Goal: Information Seeking & Learning: Find specific fact

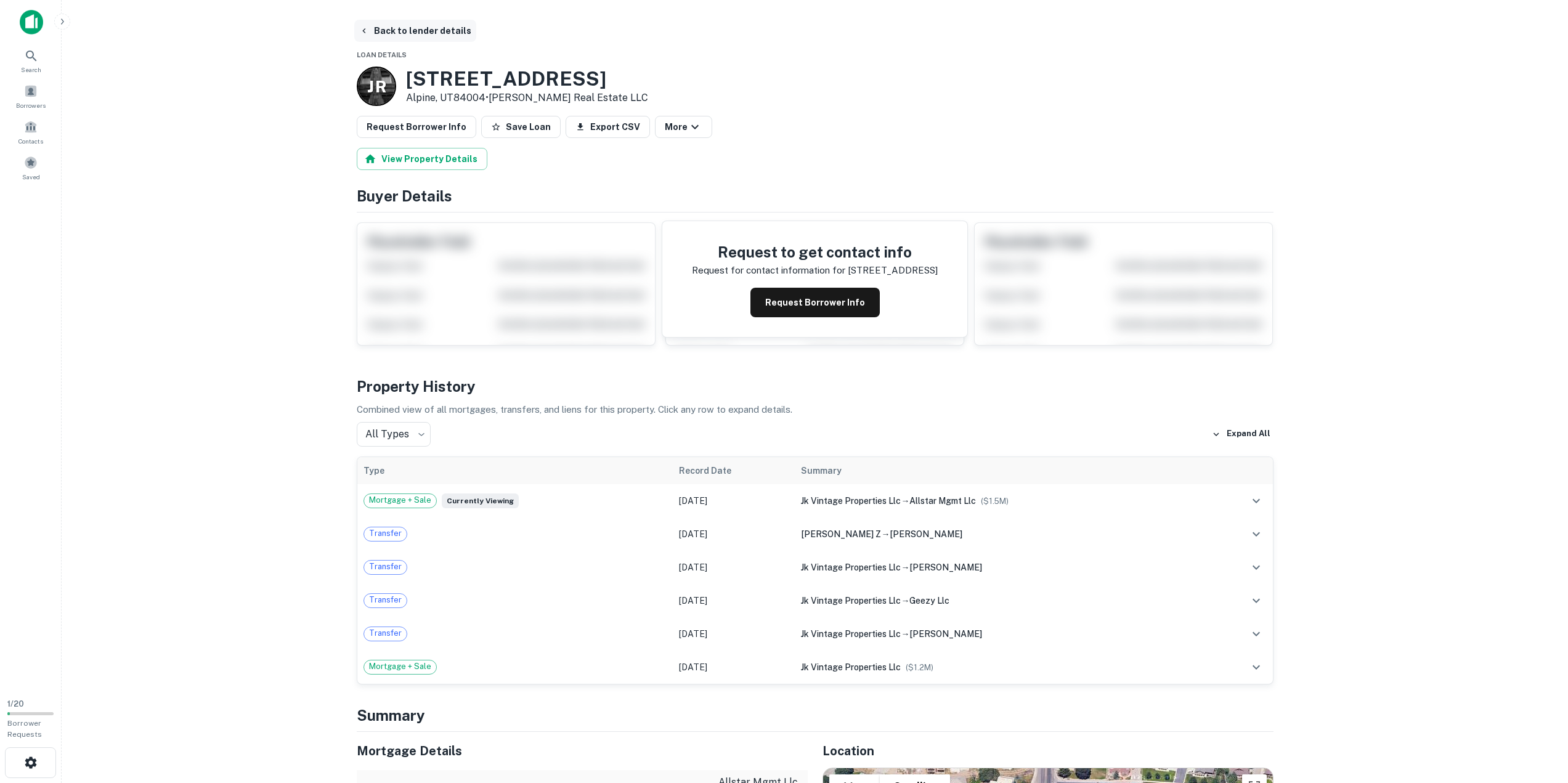
click at [390, 28] on button "Back to lender details" at bounding box center [415, 31] width 122 height 22
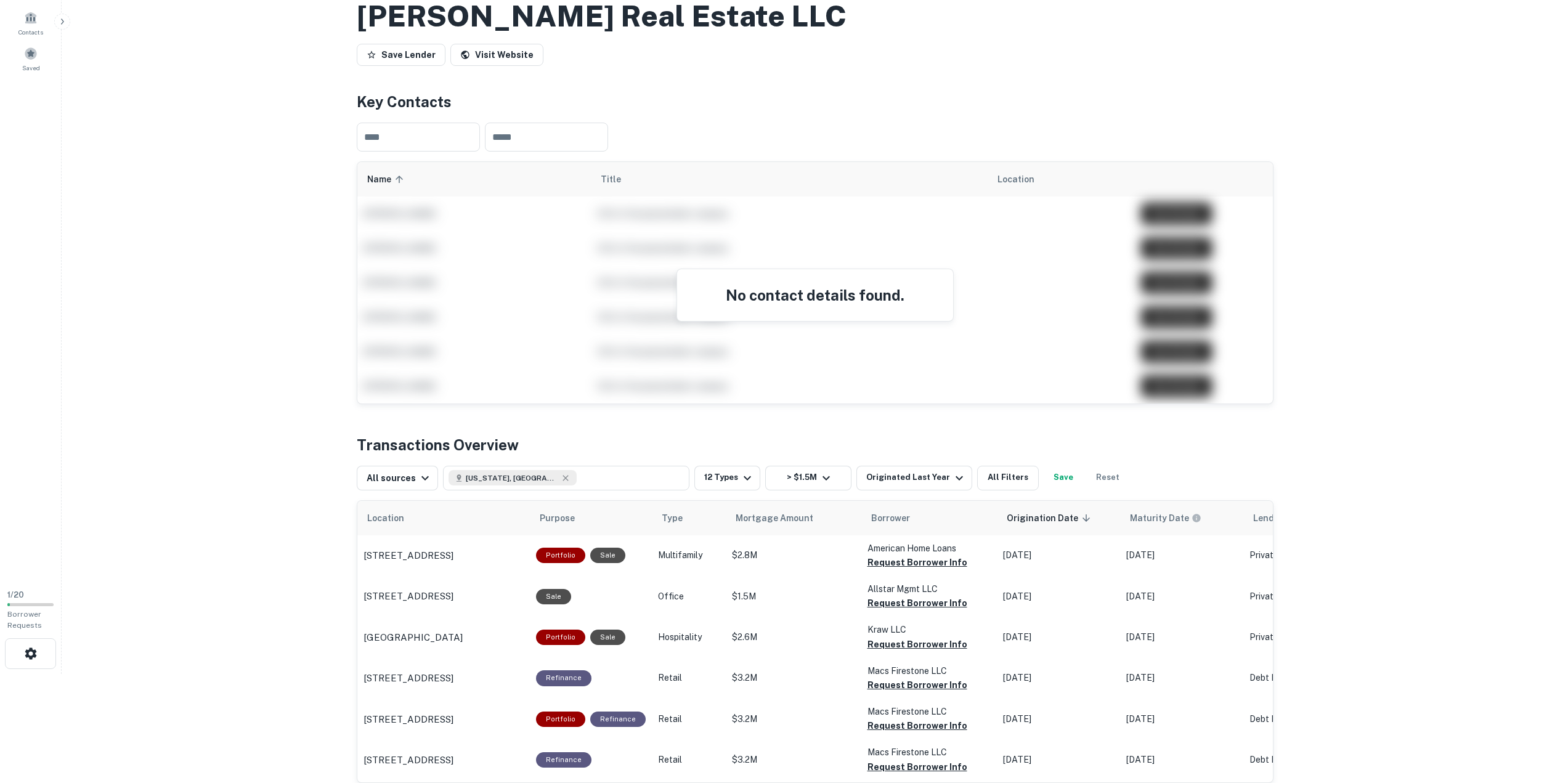
scroll to position [254, 0]
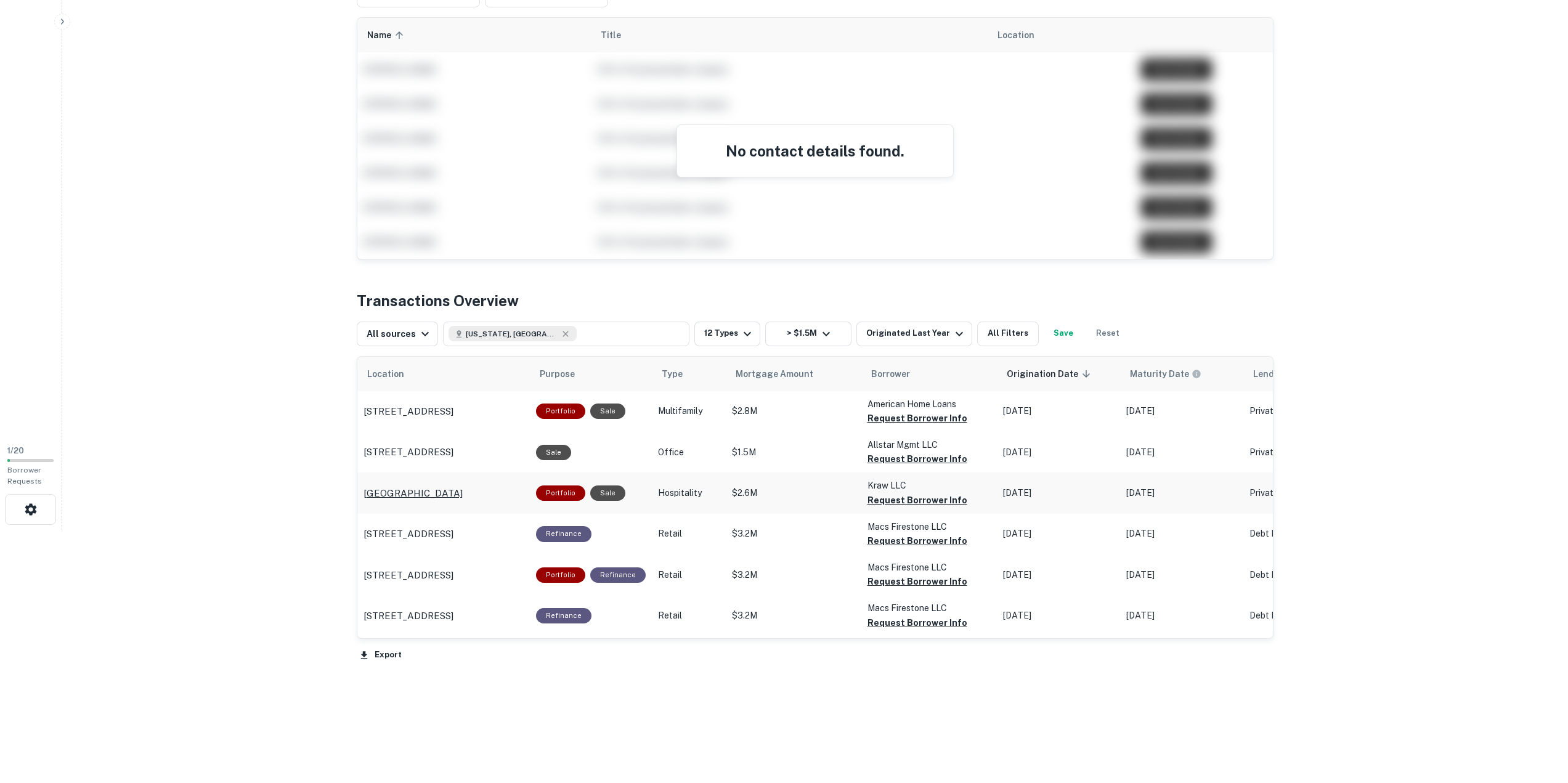
click at [463, 496] on p "[GEOGRAPHIC_DATA]" at bounding box center [413, 494] width 99 height 15
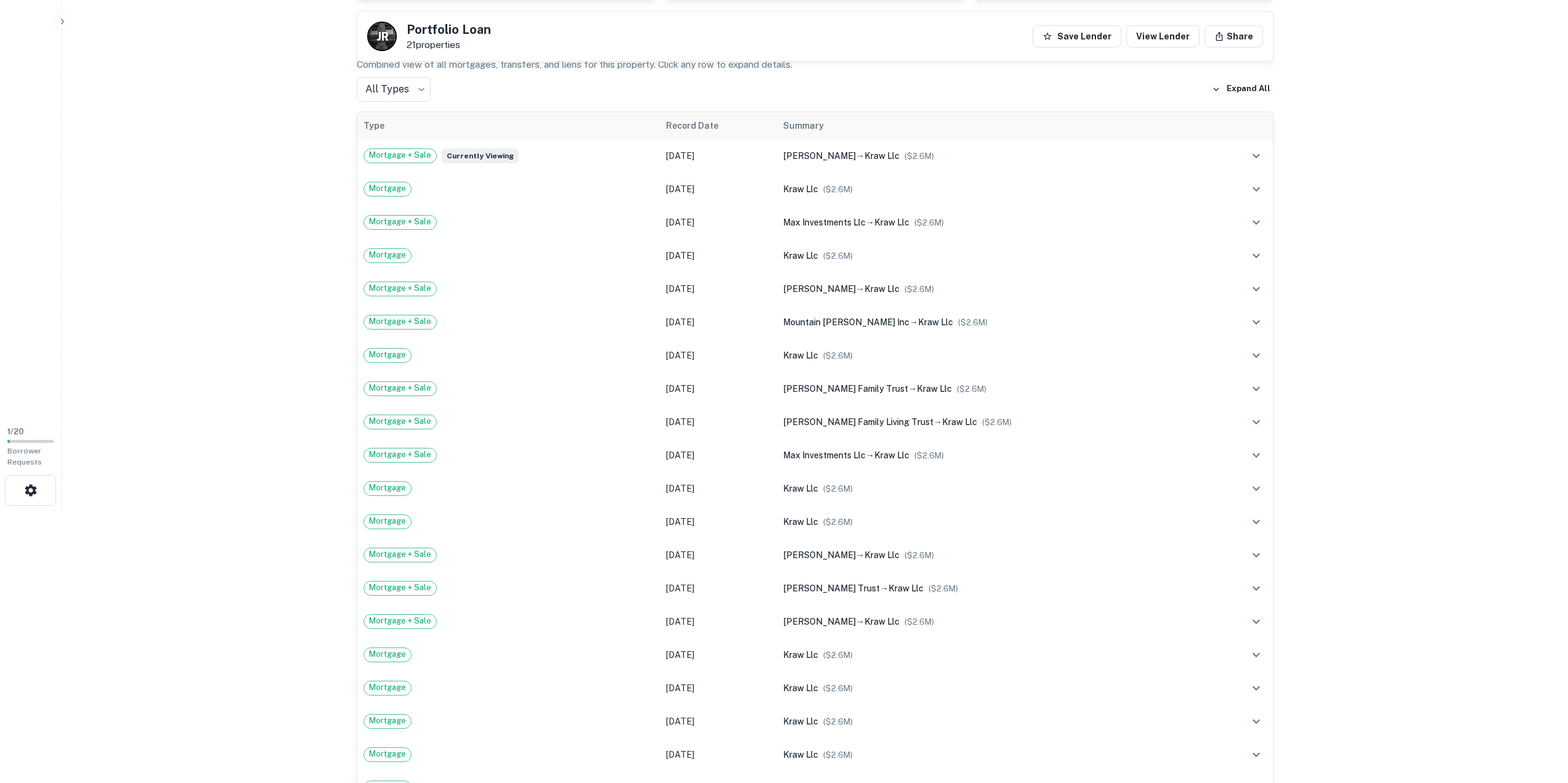
scroll to position [124, 0]
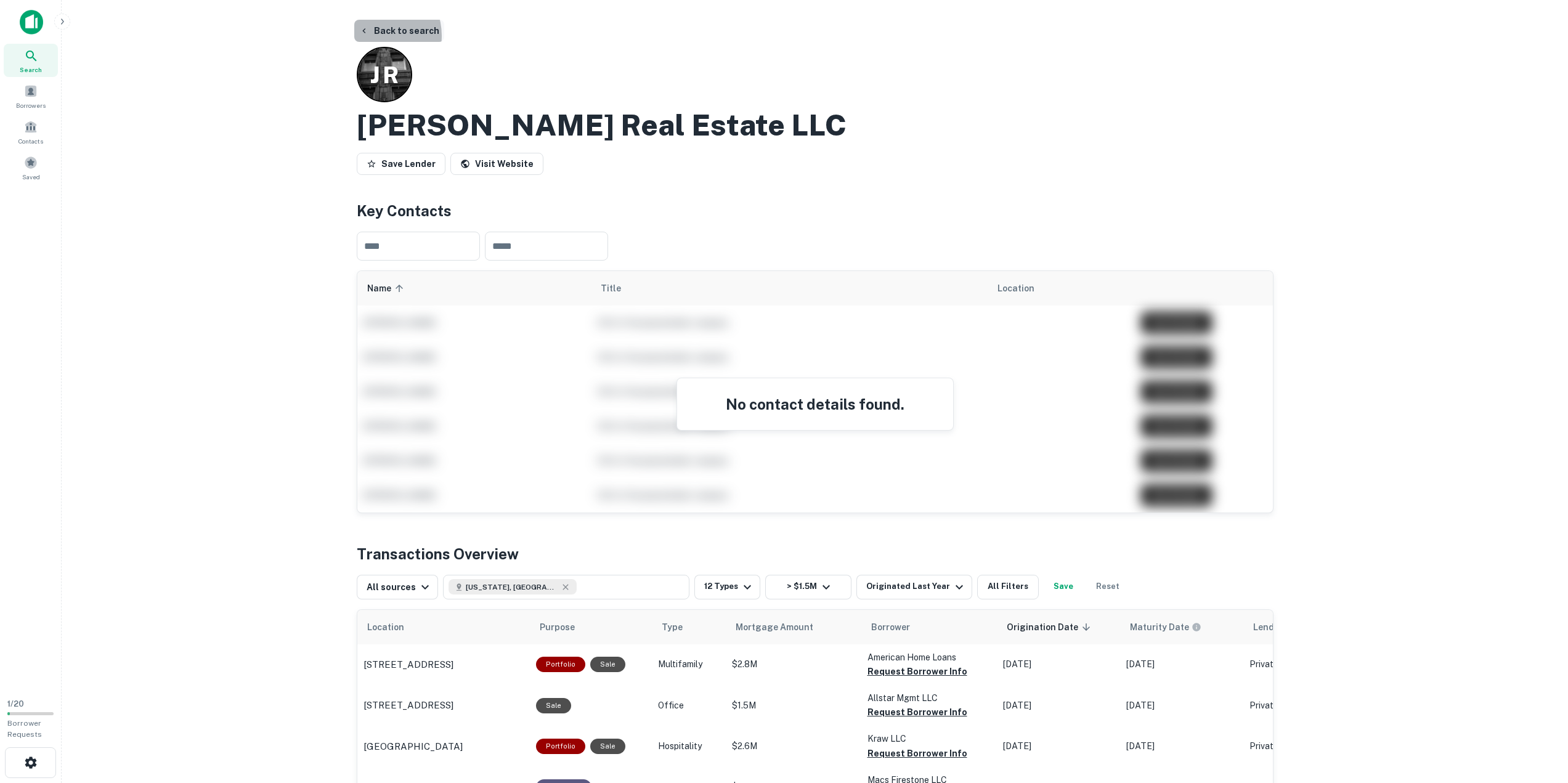
click at [373, 35] on button "Back to search" at bounding box center [399, 31] width 90 height 22
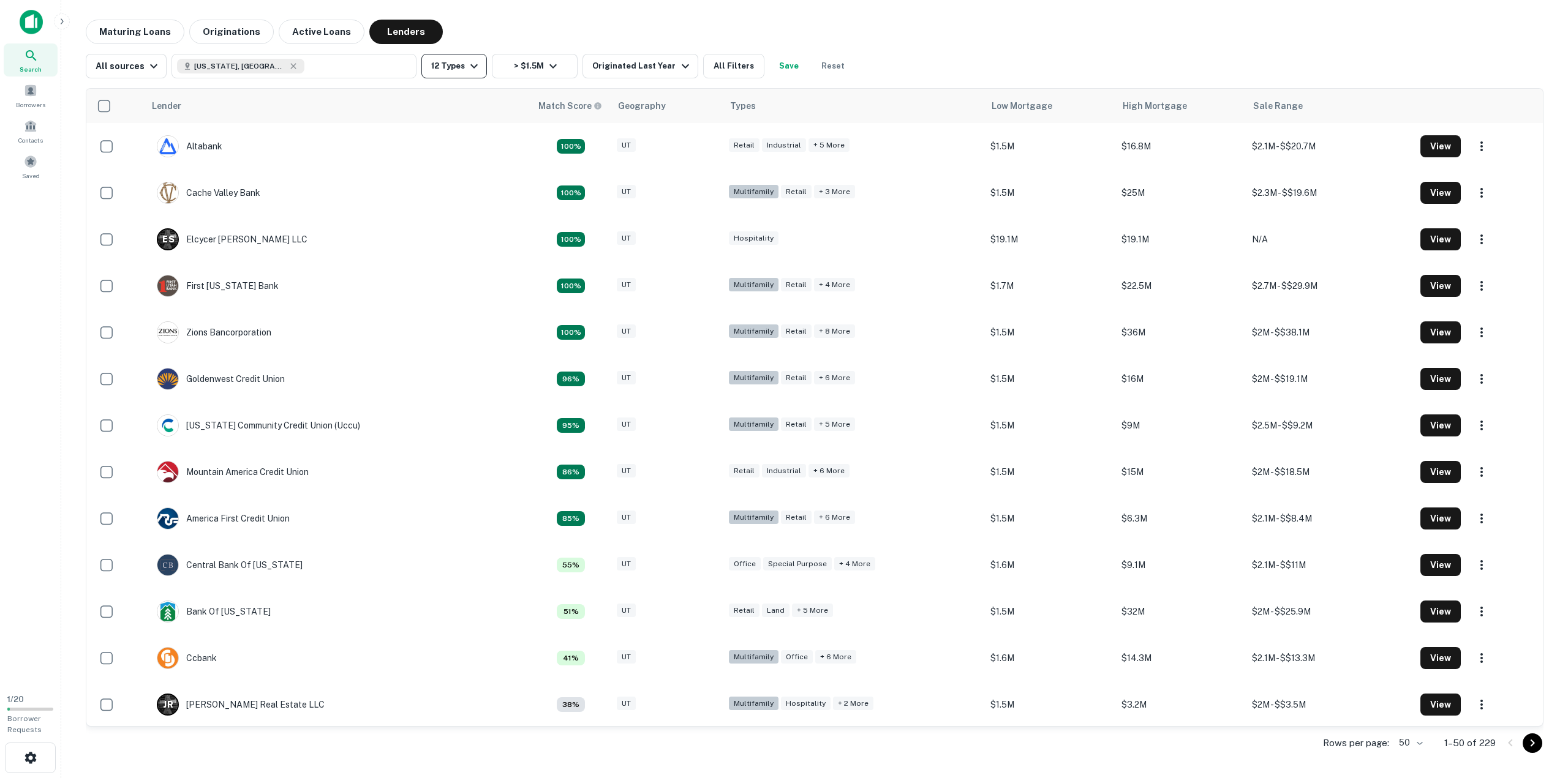
click at [476, 64] on icon "button" at bounding box center [474, 66] width 15 height 15
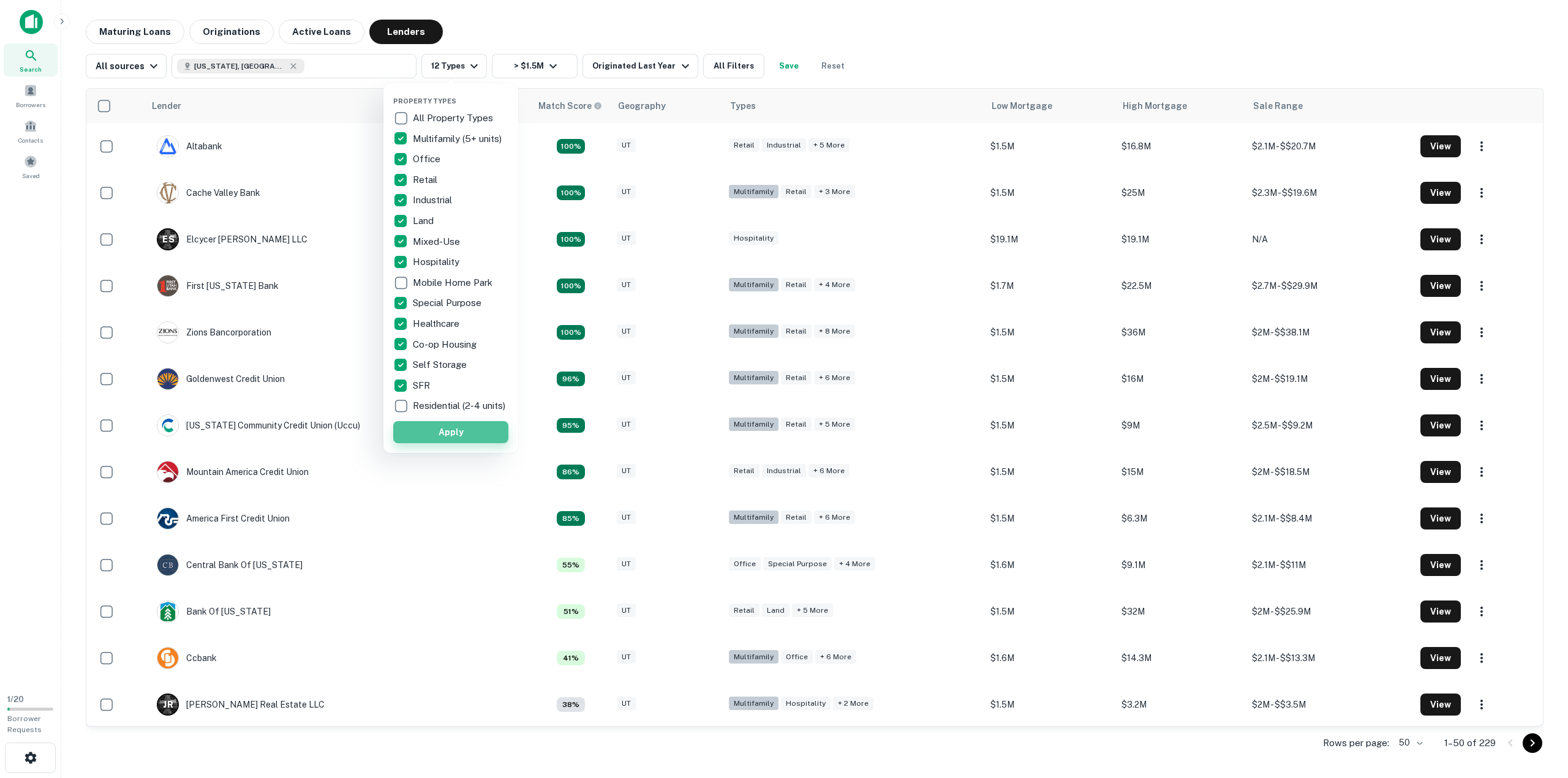
click at [471, 437] on button "Apply" at bounding box center [451, 432] width 115 height 22
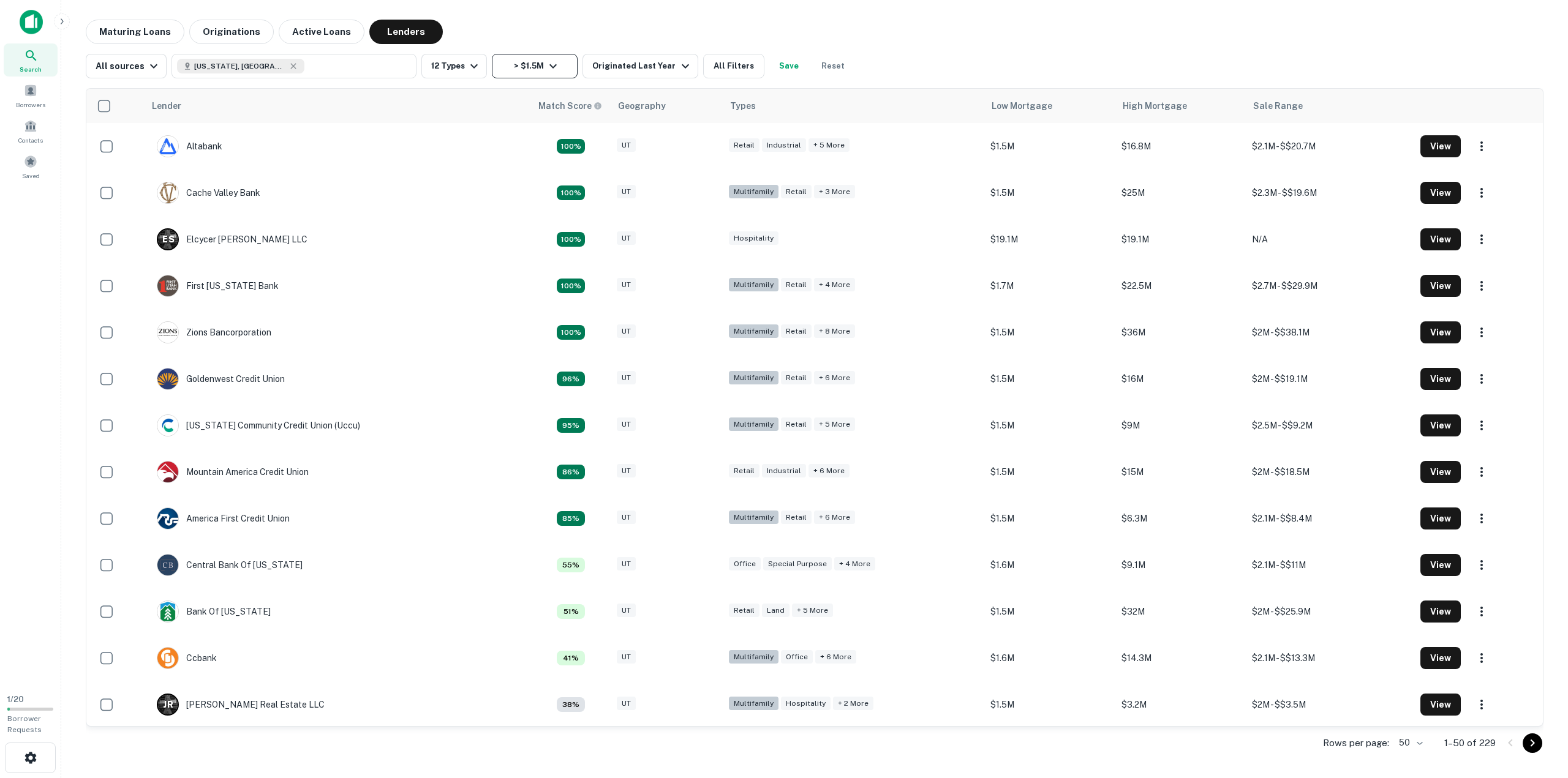
click at [552, 72] on icon "button" at bounding box center [553, 66] width 15 height 15
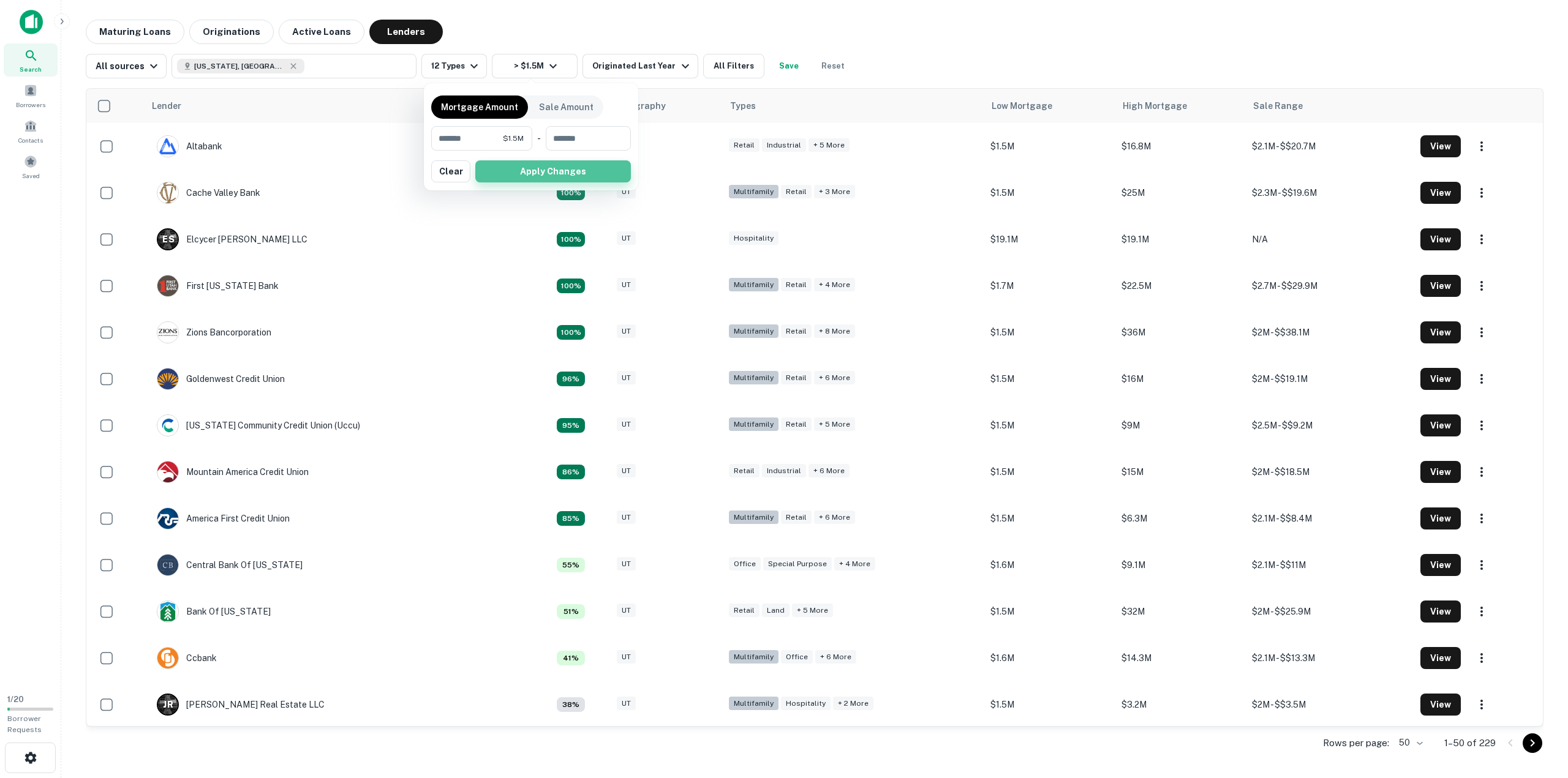
click at [546, 180] on button "Apply Changes" at bounding box center [552, 171] width 156 height 22
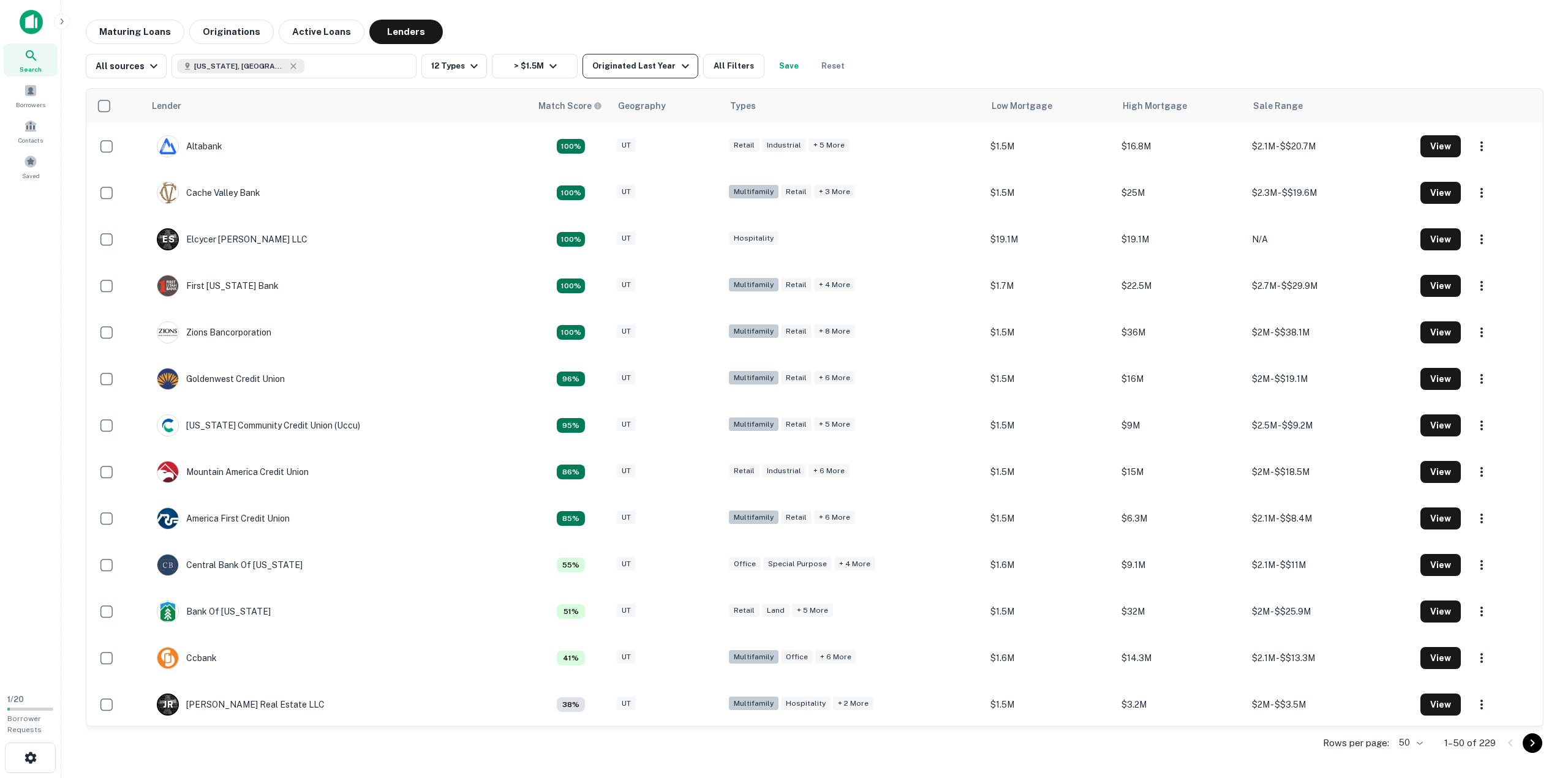
click at [648, 69] on div "Originated Last Year" at bounding box center [642, 66] width 100 height 15
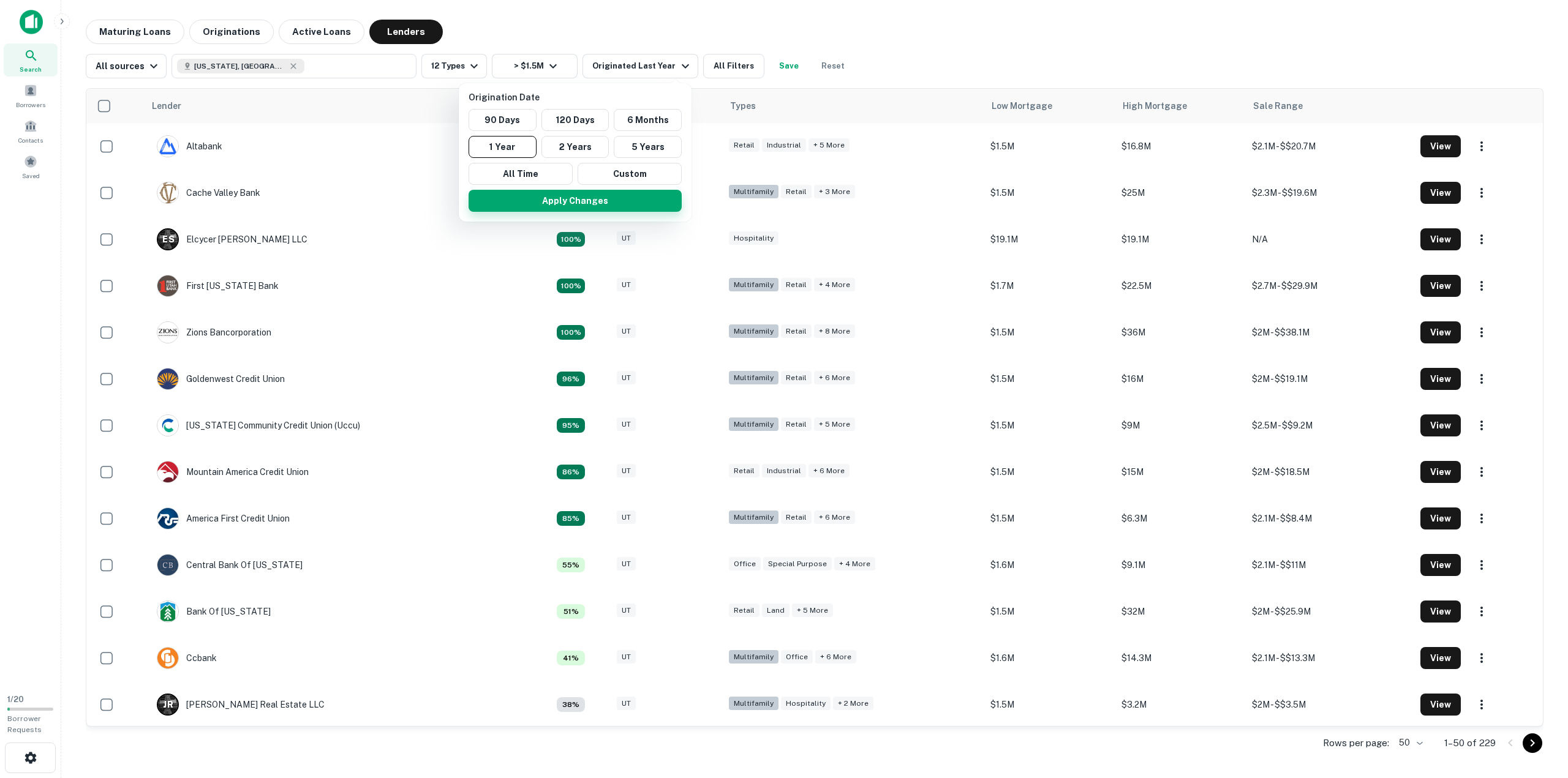
click at [555, 208] on button "Apply Changes" at bounding box center [575, 200] width 213 height 22
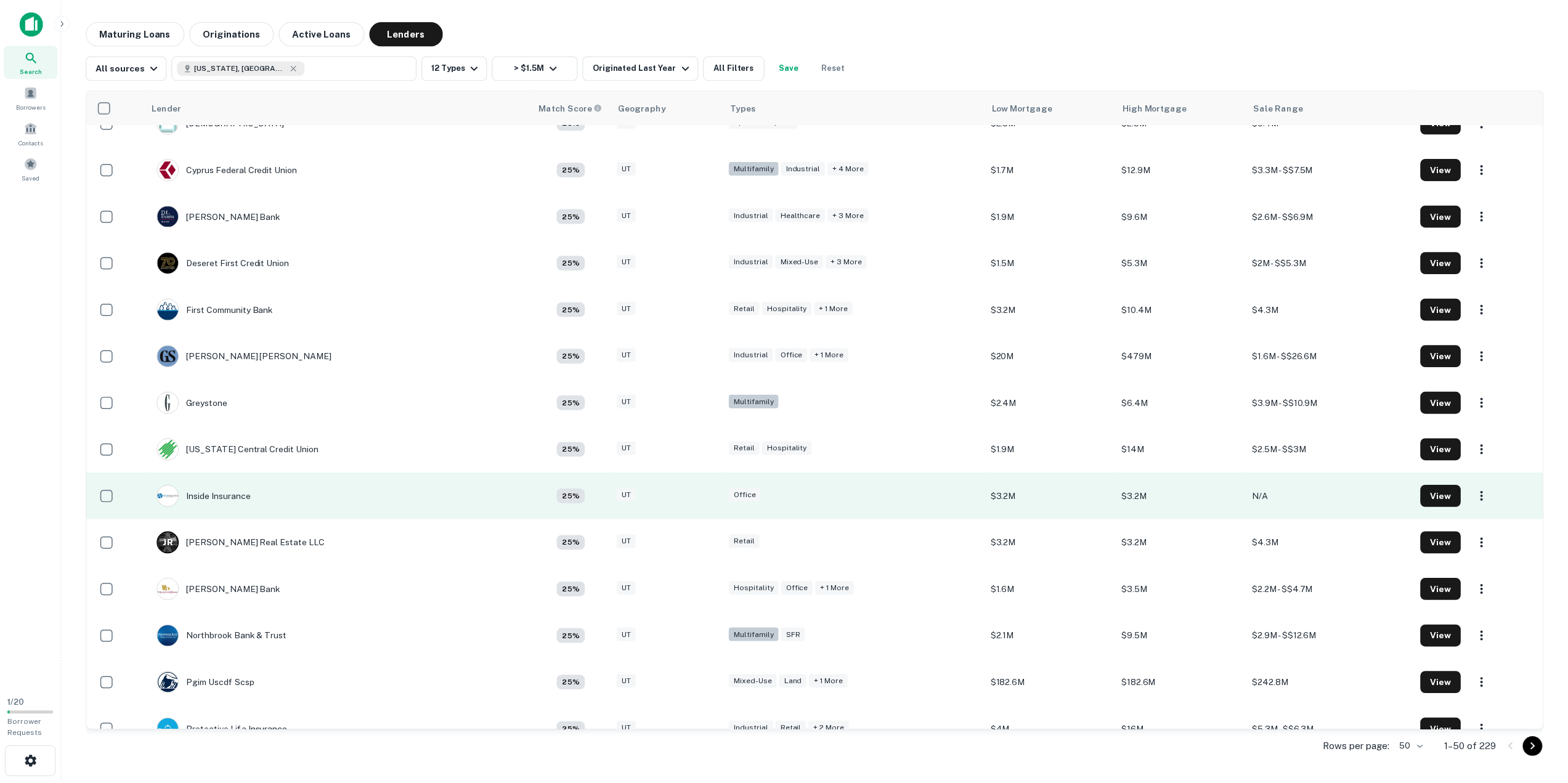
scroll to position [1304, 0]
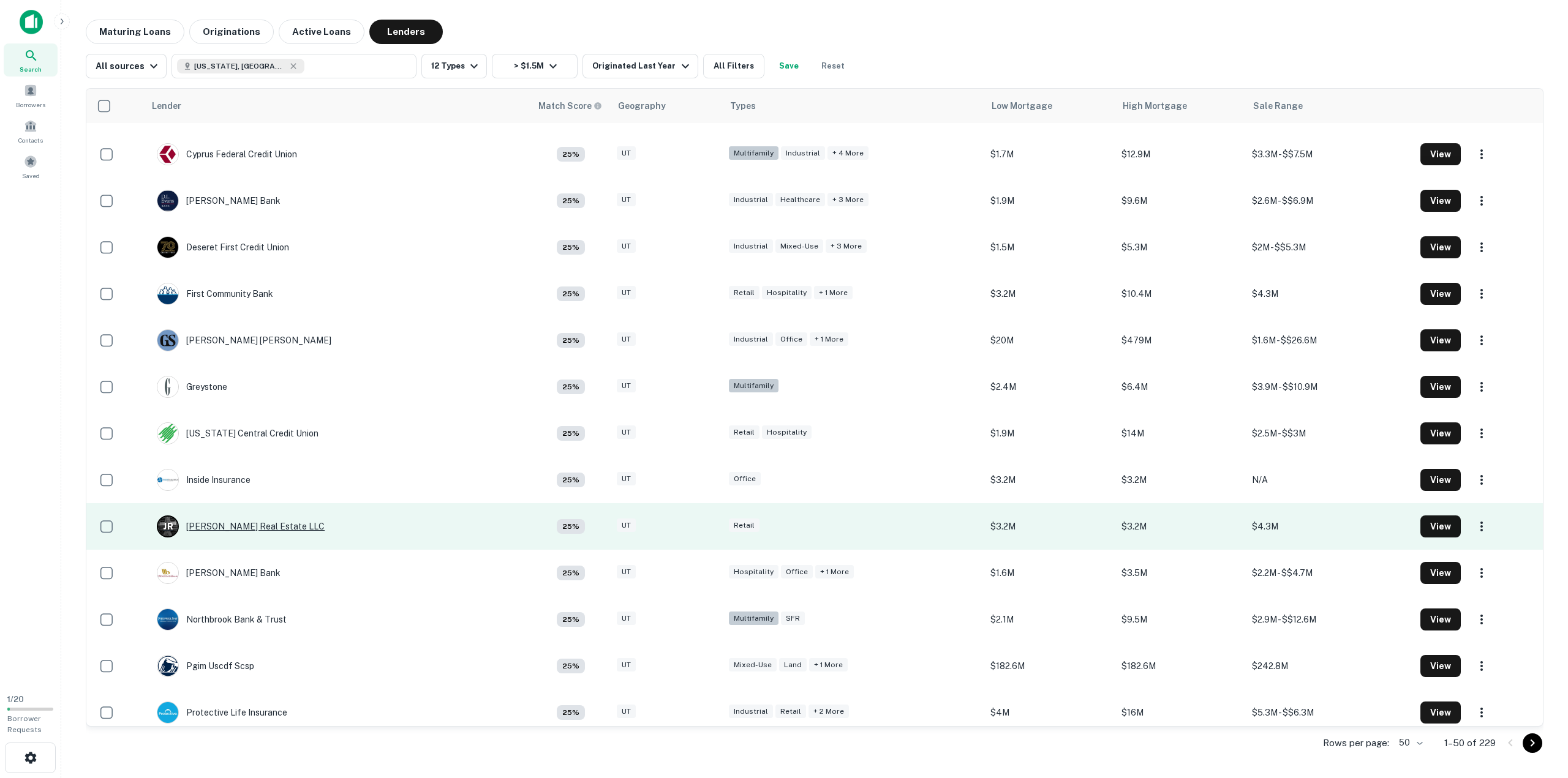
click at [253, 525] on div "J R Jenson Real Estate LLC" at bounding box center [241, 526] width 168 height 22
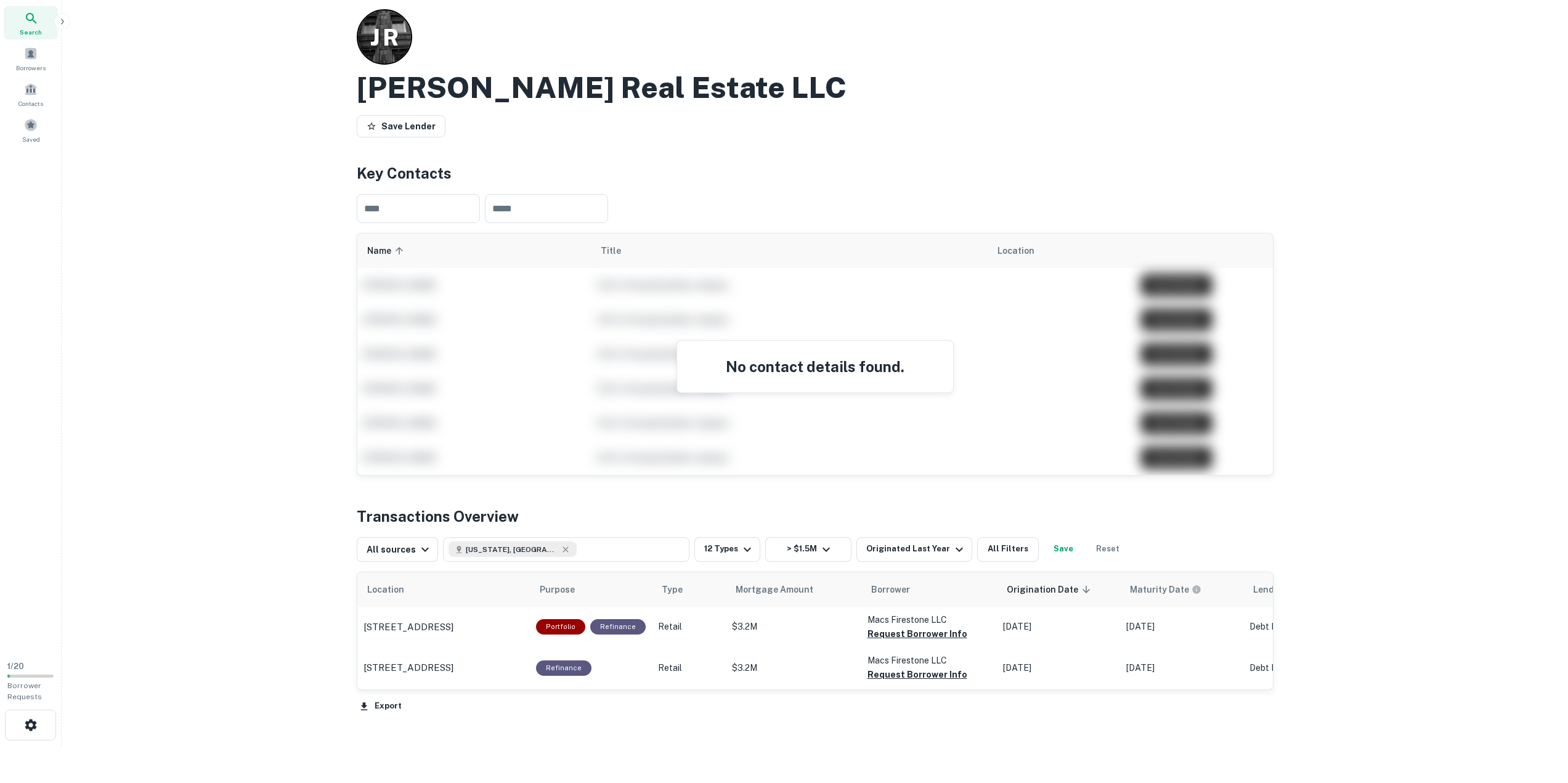
scroll to position [61, 0]
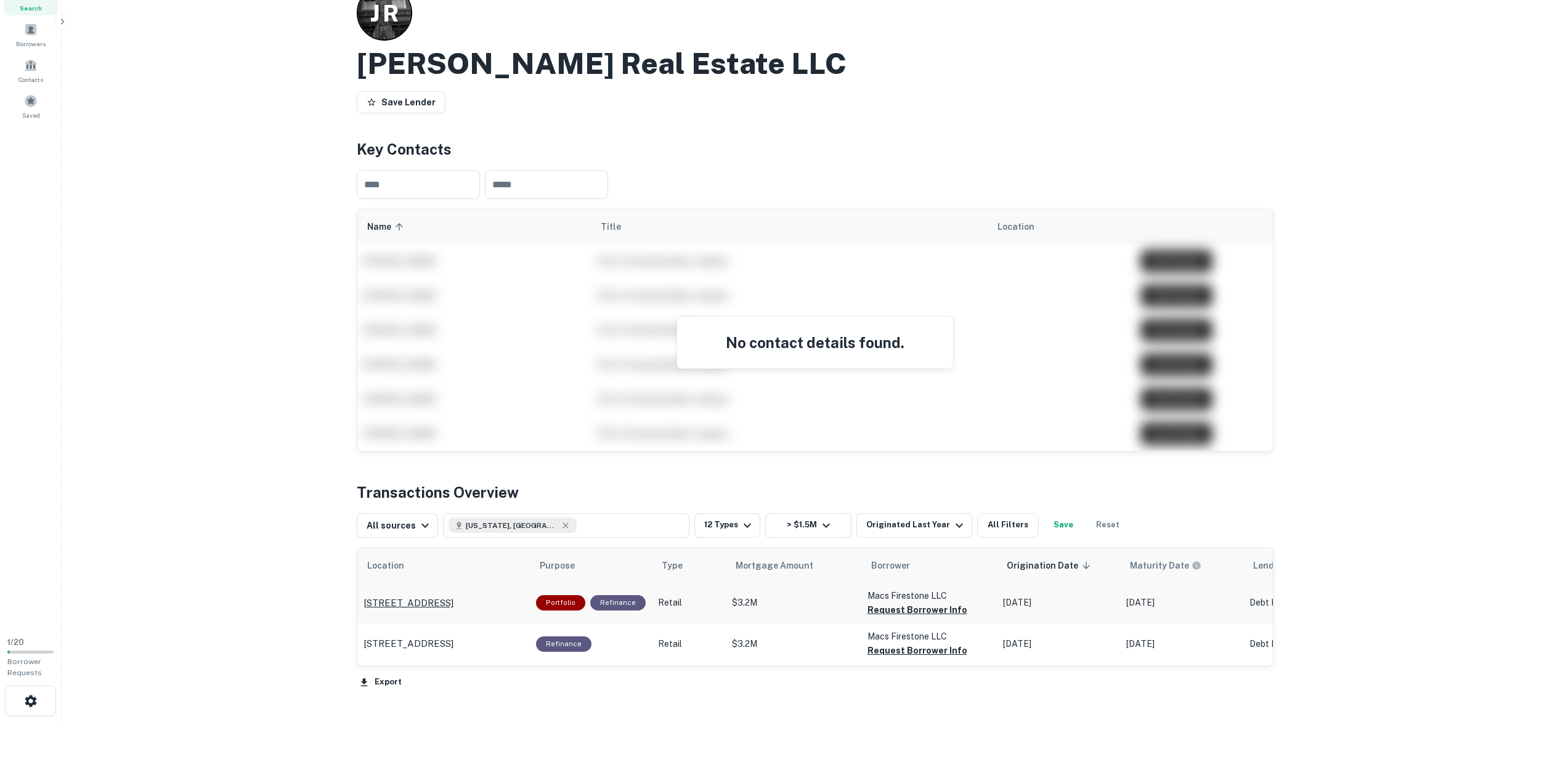
click at [453, 600] on p "308 W Broadway Salt Lake City, UT 84101" at bounding box center [408, 603] width 90 height 15
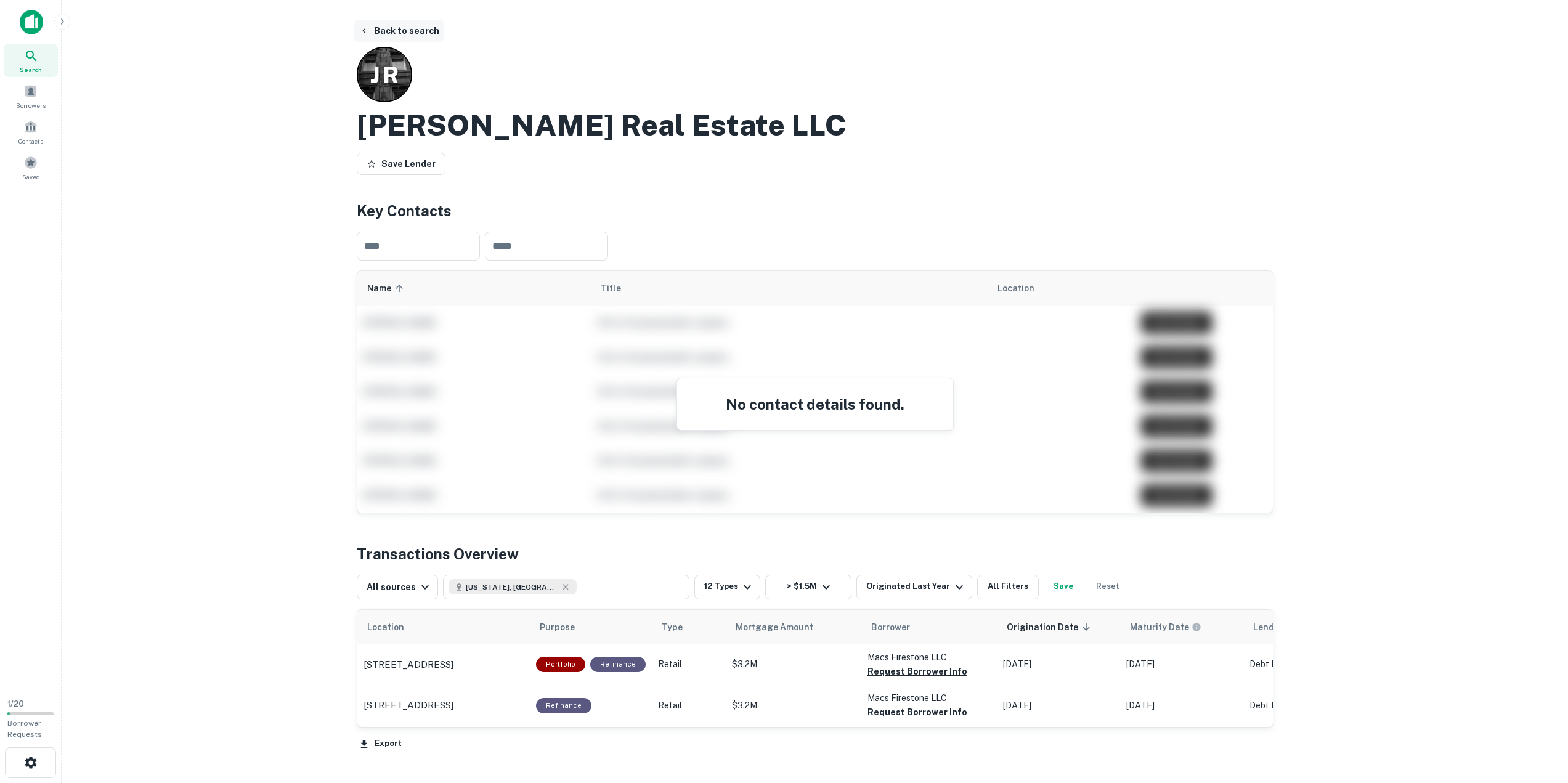
click at [371, 34] on button "Back to search" at bounding box center [399, 31] width 90 height 22
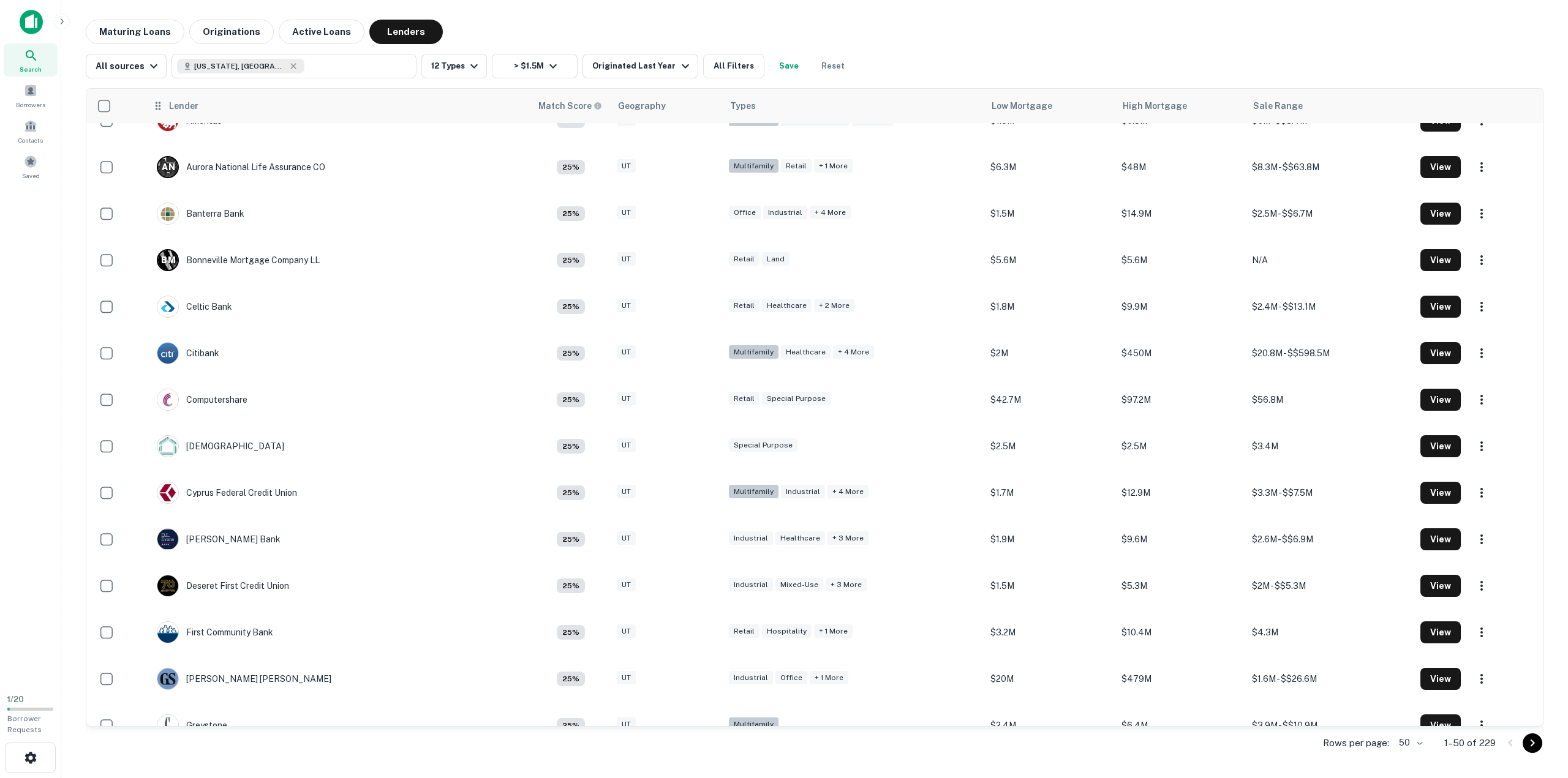
scroll to position [1295, 0]
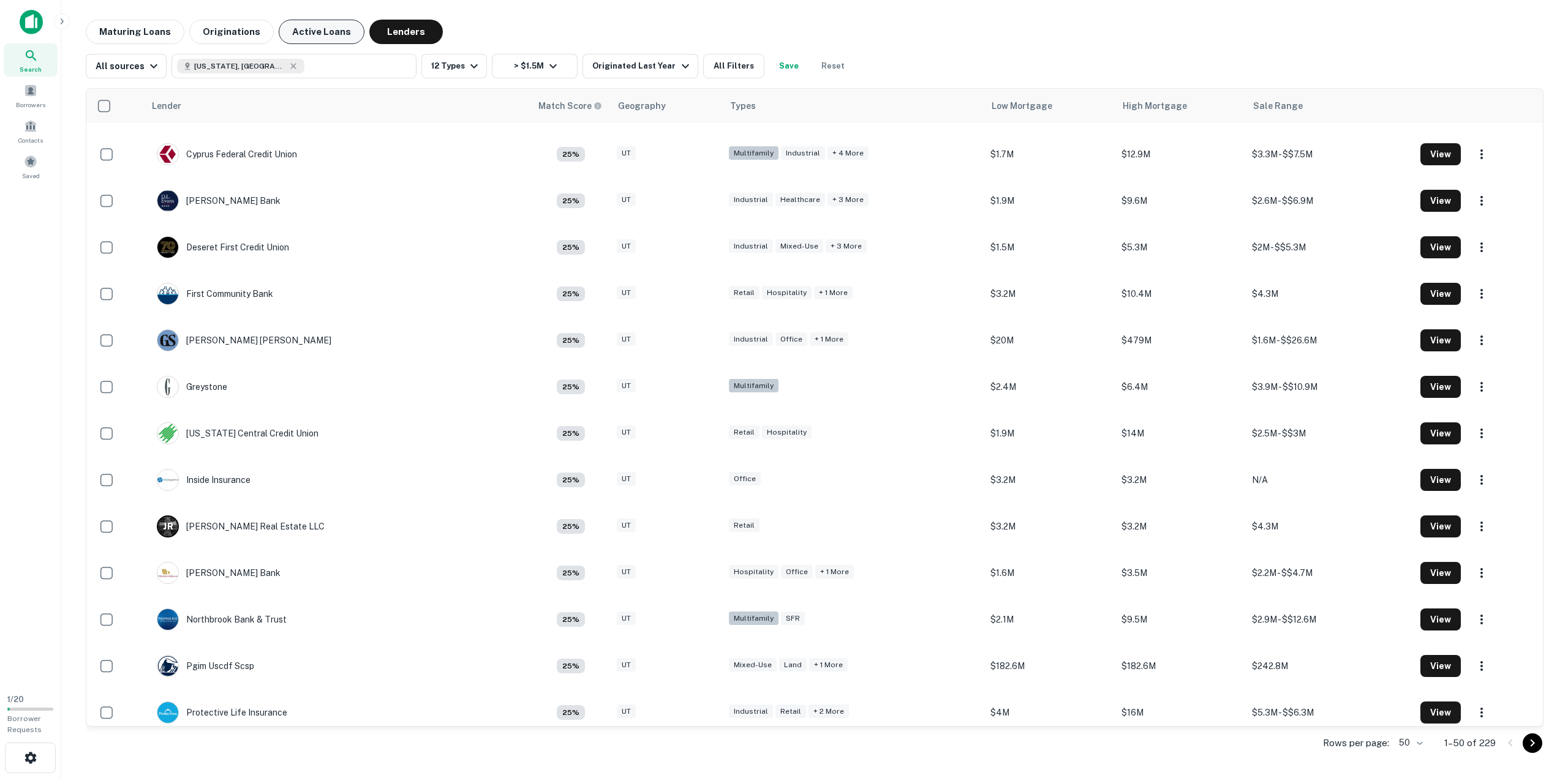
click at [337, 36] on button "Active Loans" at bounding box center [322, 32] width 86 height 25
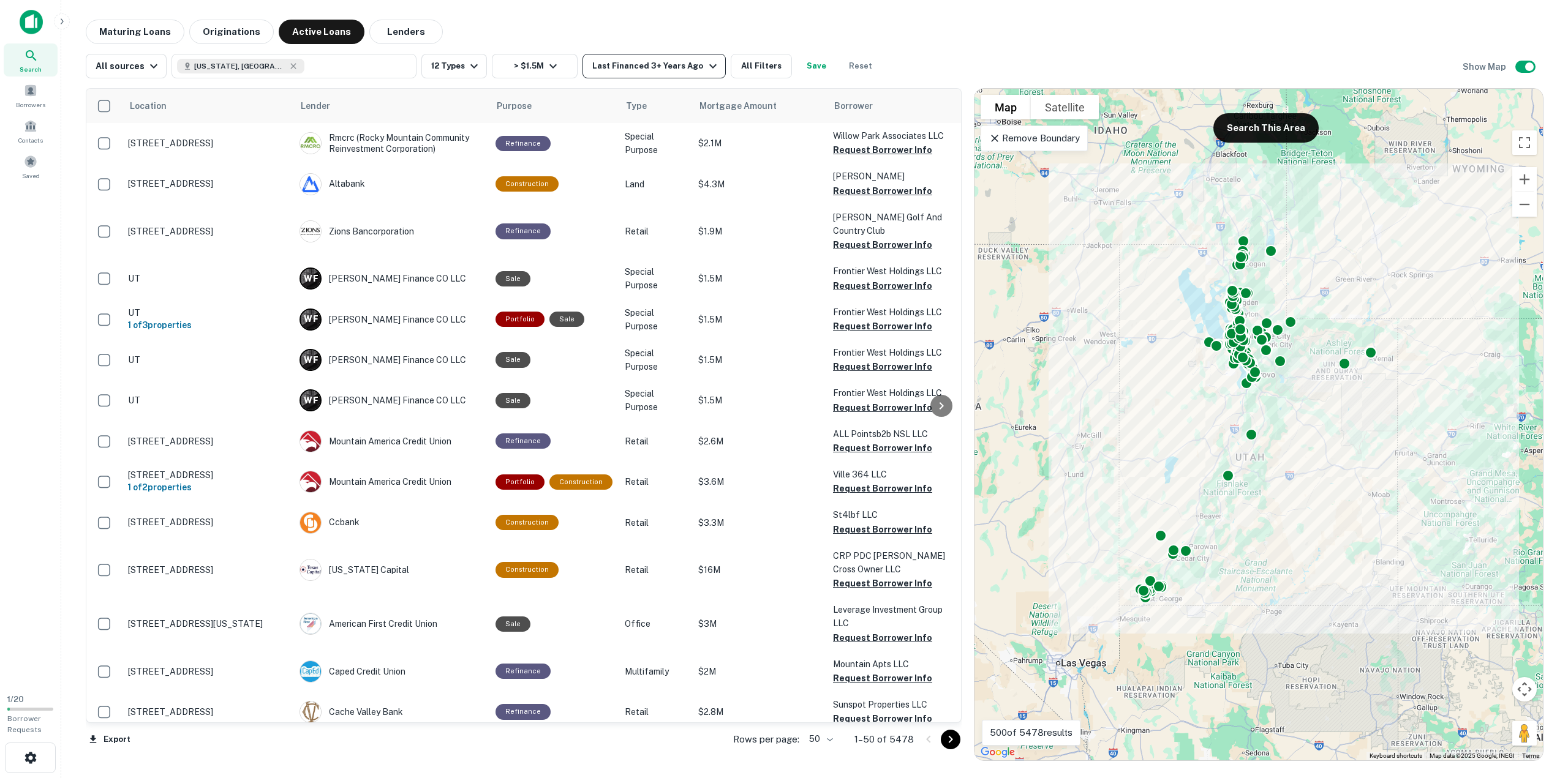
click at [682, 70] on div "Last Financed 3+ Years Ago" at bounding box center [655, 66] width 127 height 15
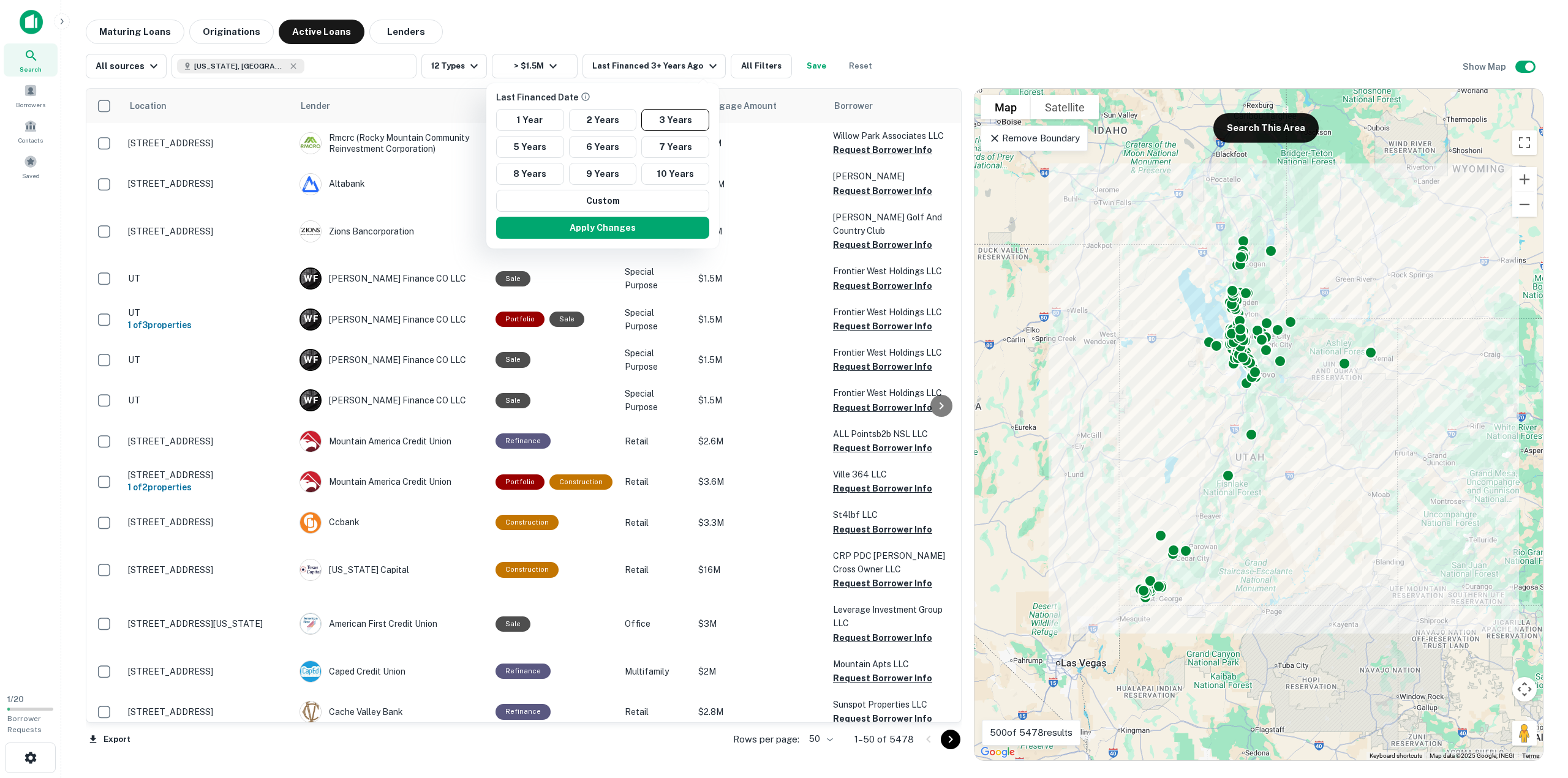
click at [752, 66] on div at bounding box center [784, 389] width 1568 height 778
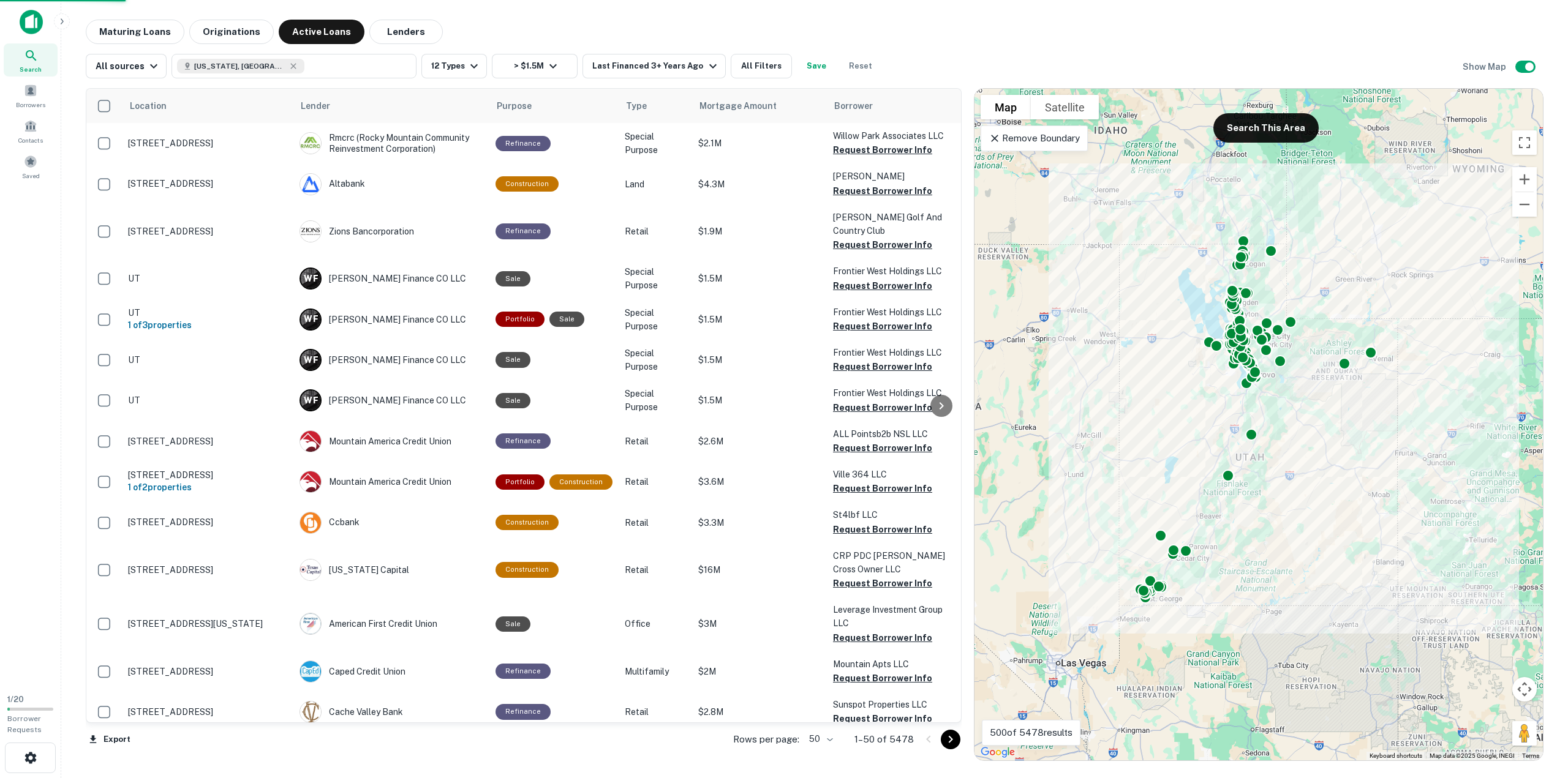
click at [752, 66] on div at bounding box center [784, 389] width 1568 height 778
click at [739, 69] on div "Last Financed Date 1 Year 2 Years 3 Years 5 Years 6 Years 7 Years 8 Years 9 Yea…" at bounding box center [784, 389] width 1568 height 778
click at [747, 72] on div "Last Financed Date 1 Year 2 Years 3 Years 5 Years 6 Years 7 Years 8 Years 9 Yea…" at bounding box center [784, 389] width 1568 height 778
click at [162, 34] on div "Last Financed Date 1 Year 2 Years 3 Years 5 Years 6 Years 7 Years 8 Years 9 Yea…" at bounding box center [784, 389] width 1568 height 778
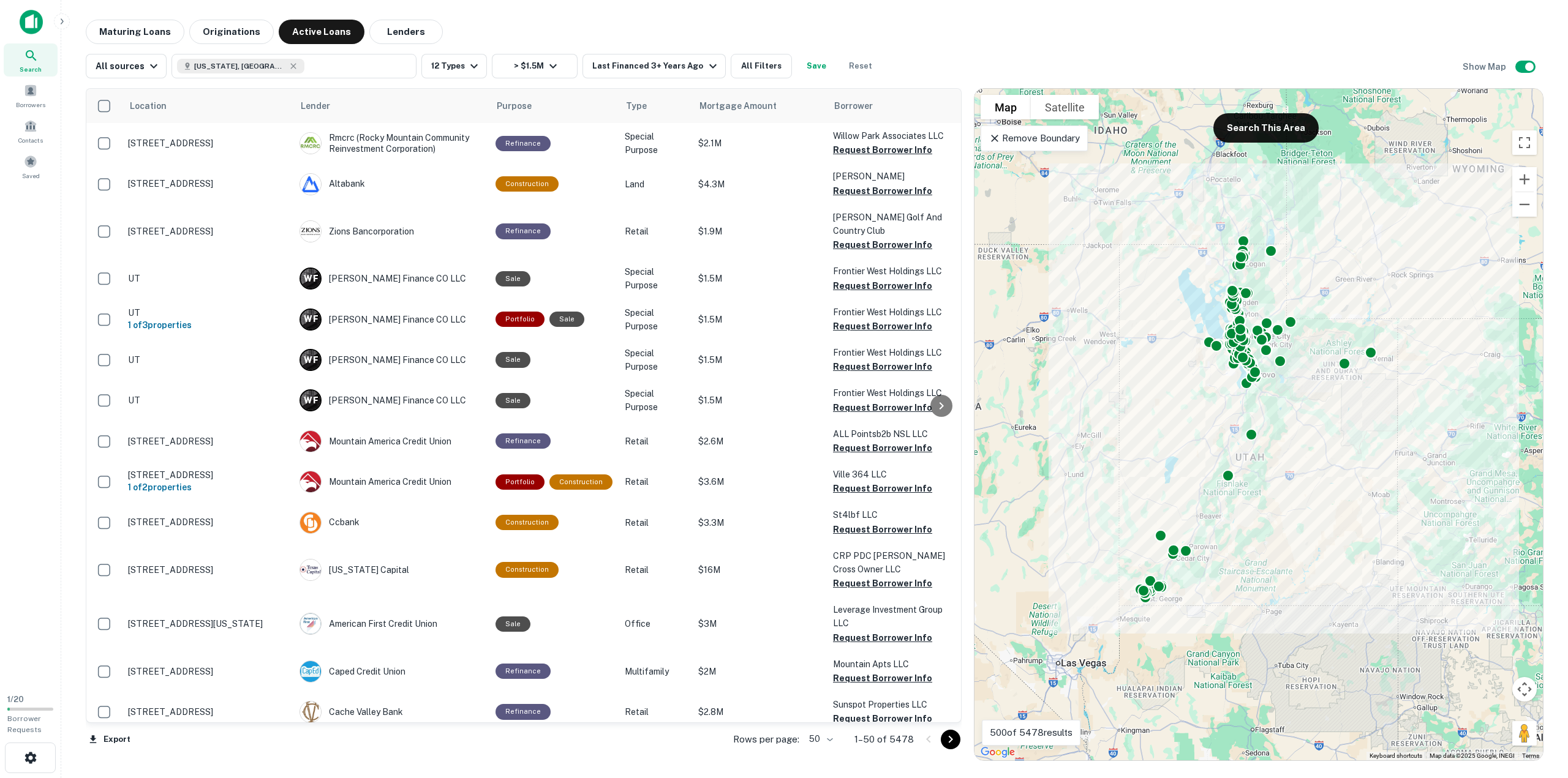
drag, startPoint x: 956, startPoint y: 168, endPoint x: 971, endPoint y: 342, distance: 174.6
click at [971, 342] on div "Last Financed Date 1 Year 2 Years 3 Years 5 Years 6 Years 7 Years 8 Years 9 Yea…" at bounding box center [784, 389] width 1568 height 778
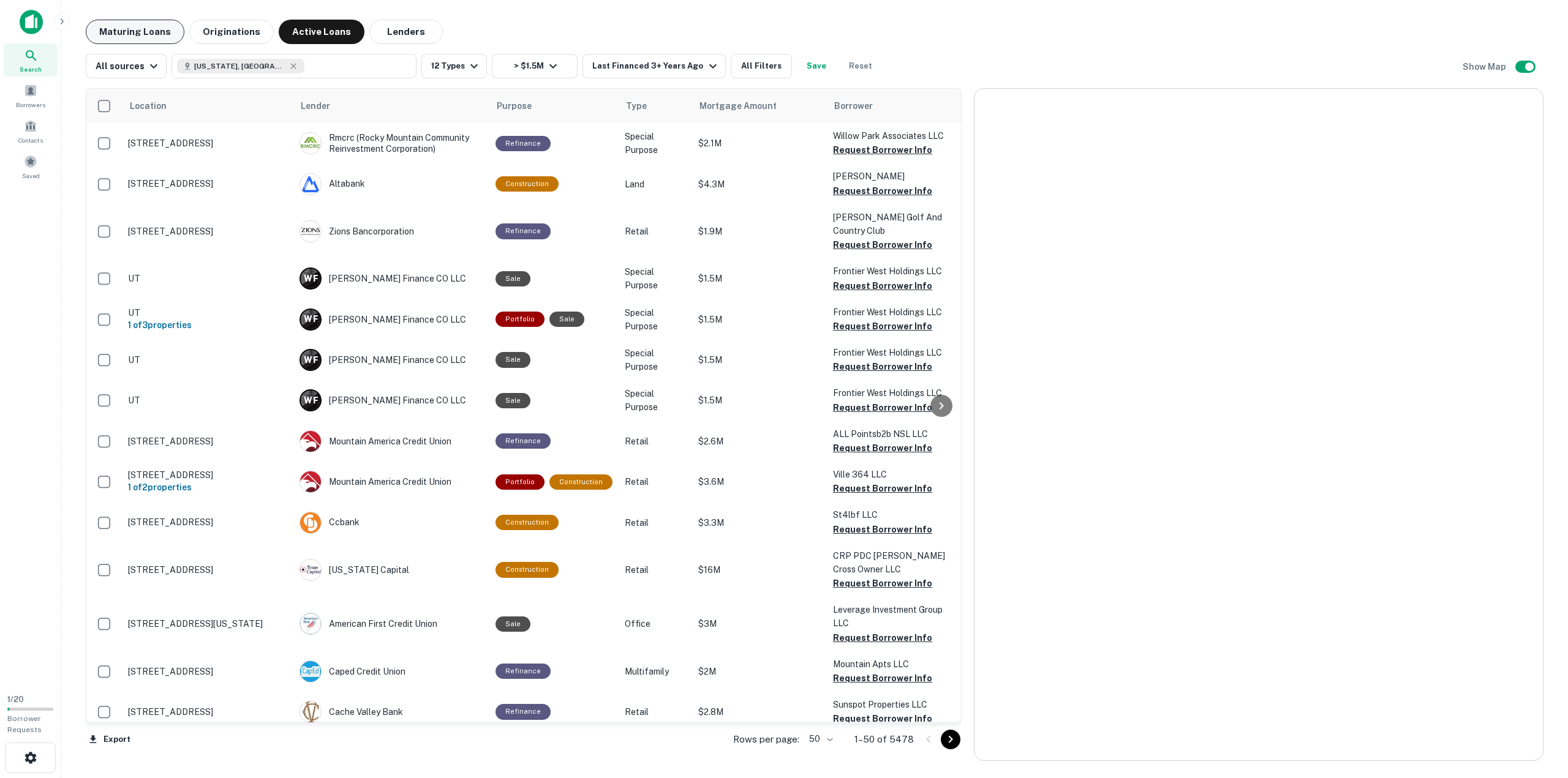
drag, startPoint x: 0, startPoint y: 0, endPoint x: 156, endPoint y: 33, distance: 159.5
click at [156, 33] on button "Maturing Loans" at bounding box center [135, 32] width 99 height 25
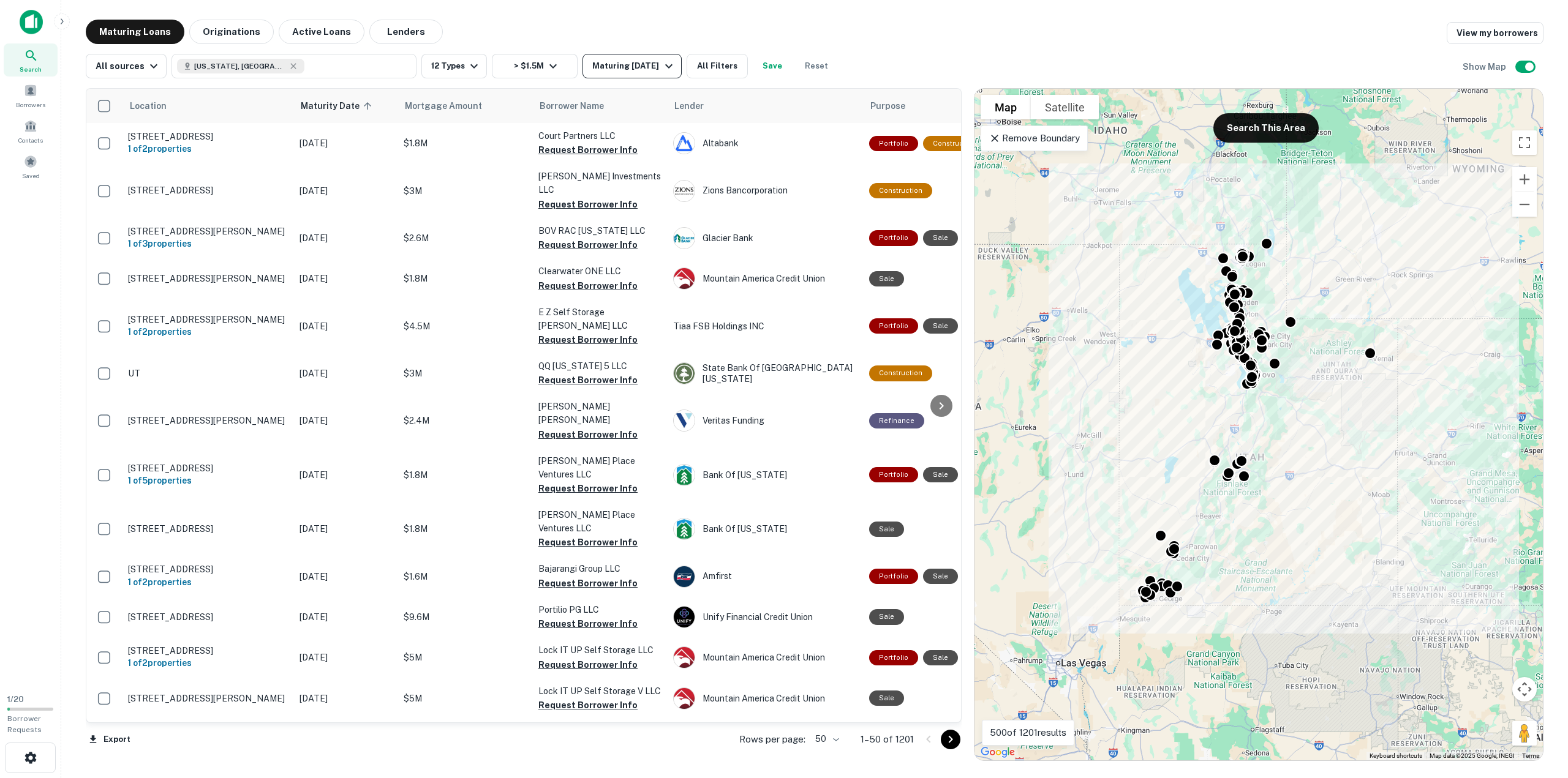
click at [622, 69] on div "Maturing [DATE]" at bounding box center [633, 66] width 83 height 15
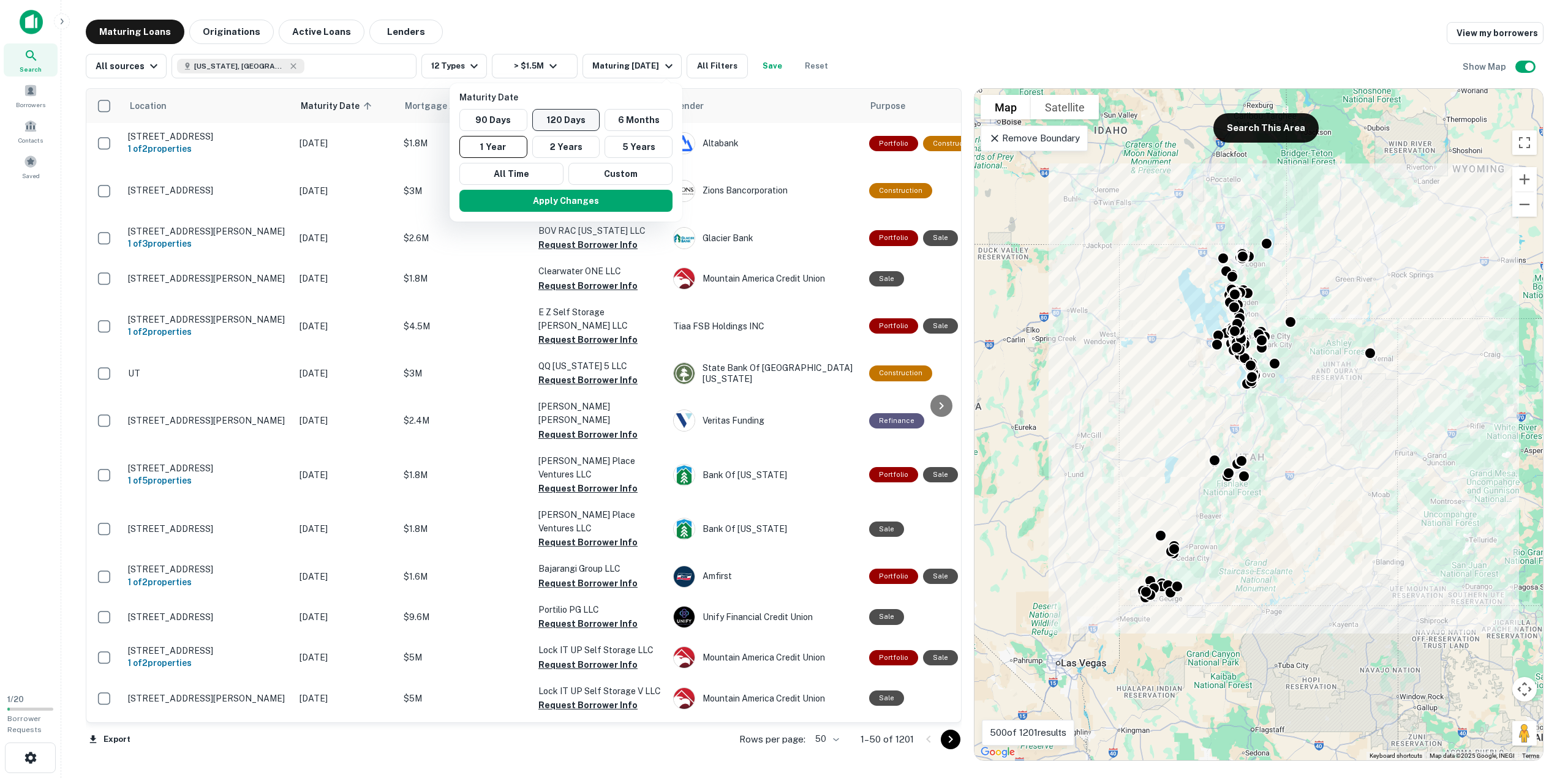
click at [578, 123] on button "120 Days" at bounding box center [567, 120] width 68 height 22
click at [597, 202] on button "Apply Changes" at bounding box center [577, 200] width 213 height 22
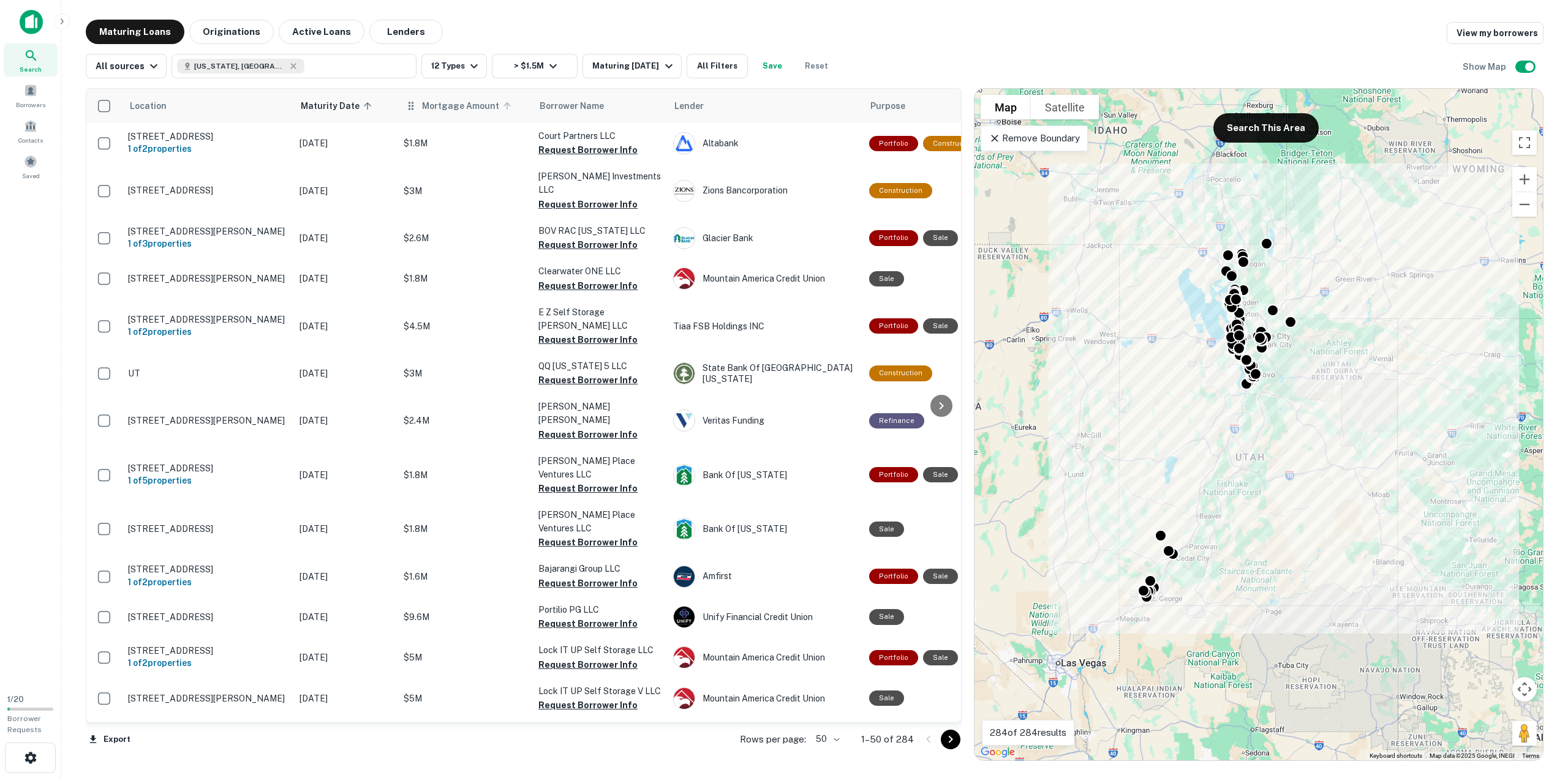
click at [454, 108] on span "Mortgage Amount" at bounding box center [468, 106] width 93 height 15
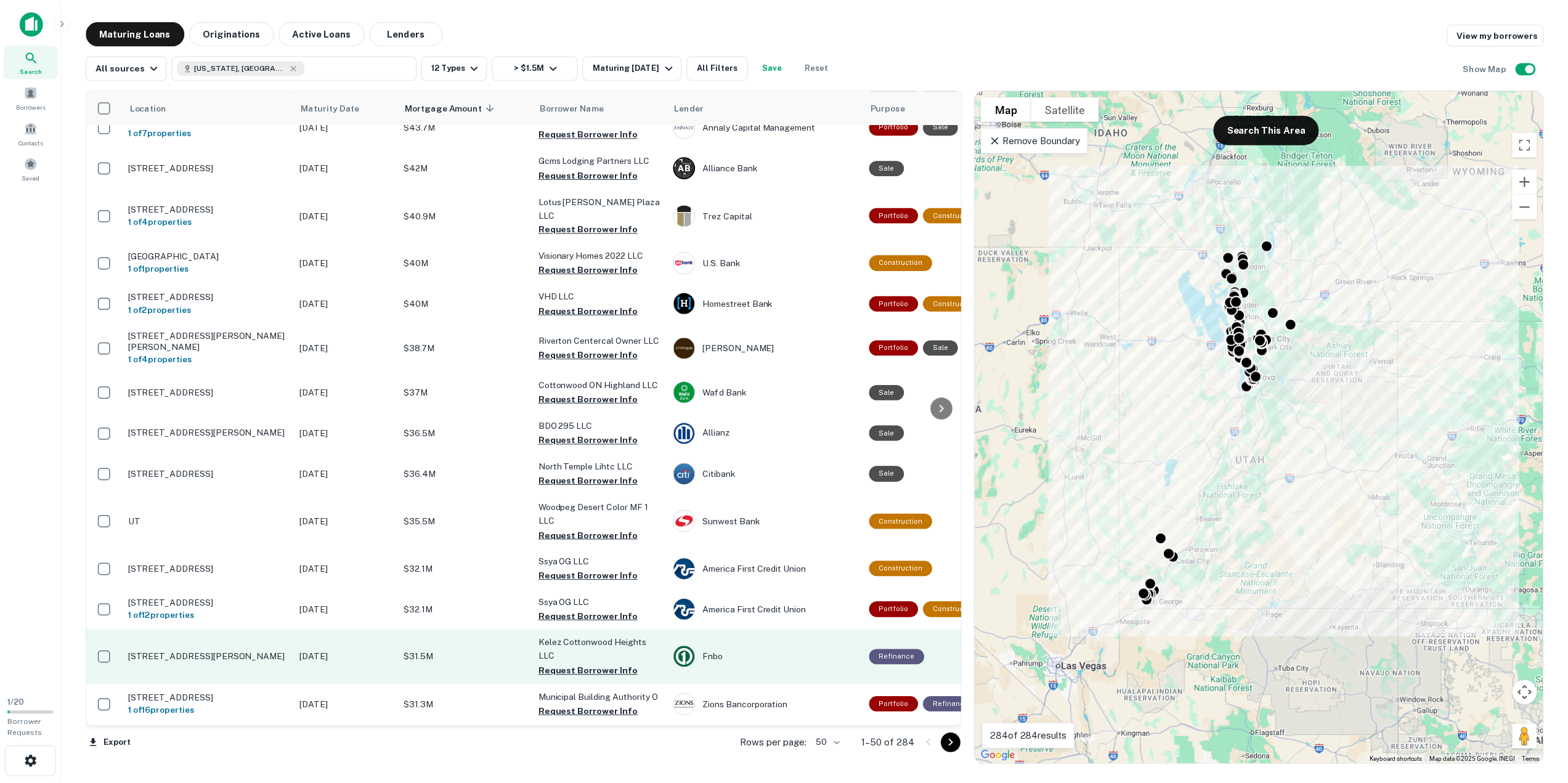
scroll to position [924, 0]
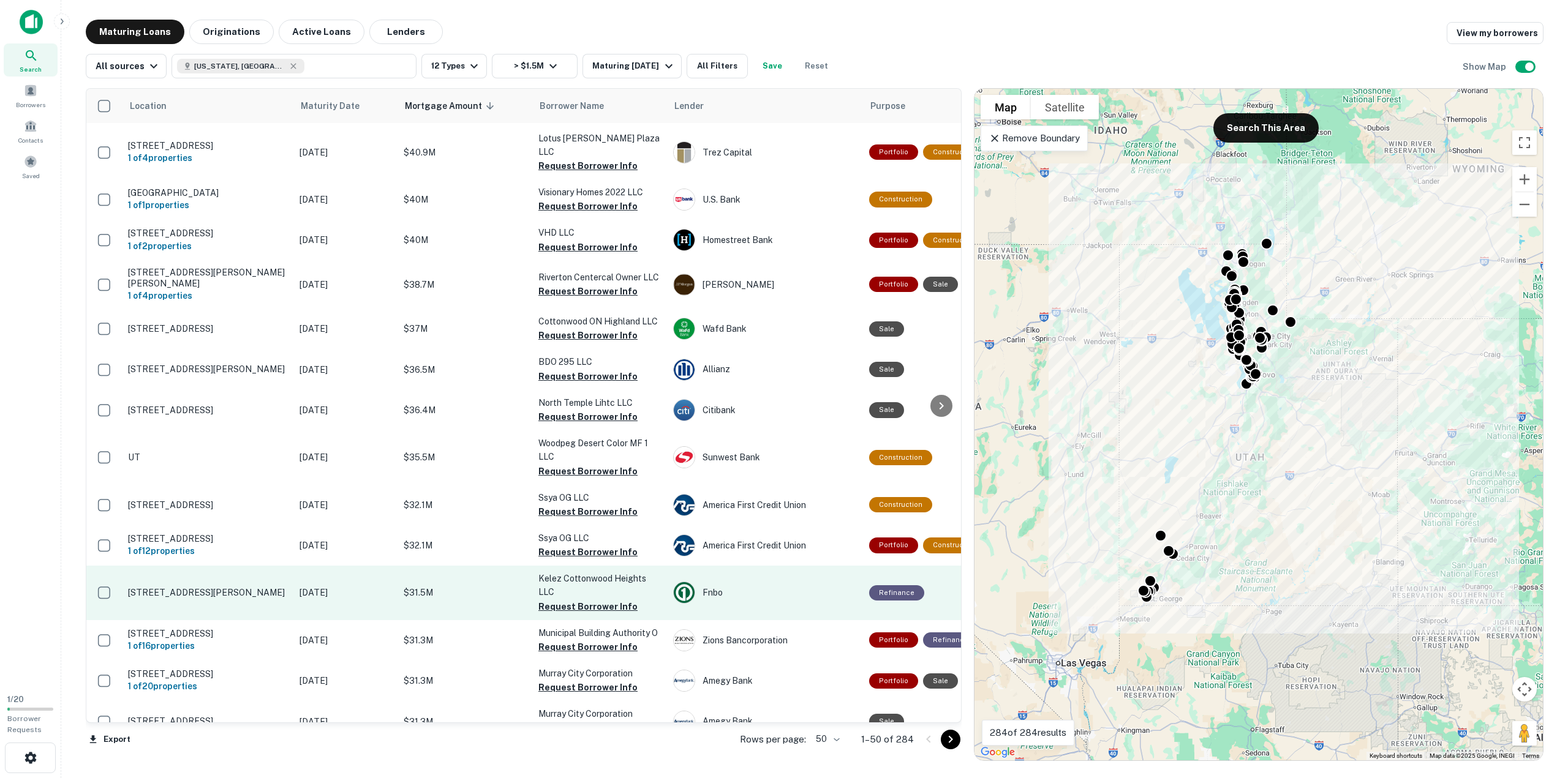
click at [246, 587] on p "[STREET_ADDRESS][PERSON_NAME]" at bounding box center [207, 593] width 159 height 11
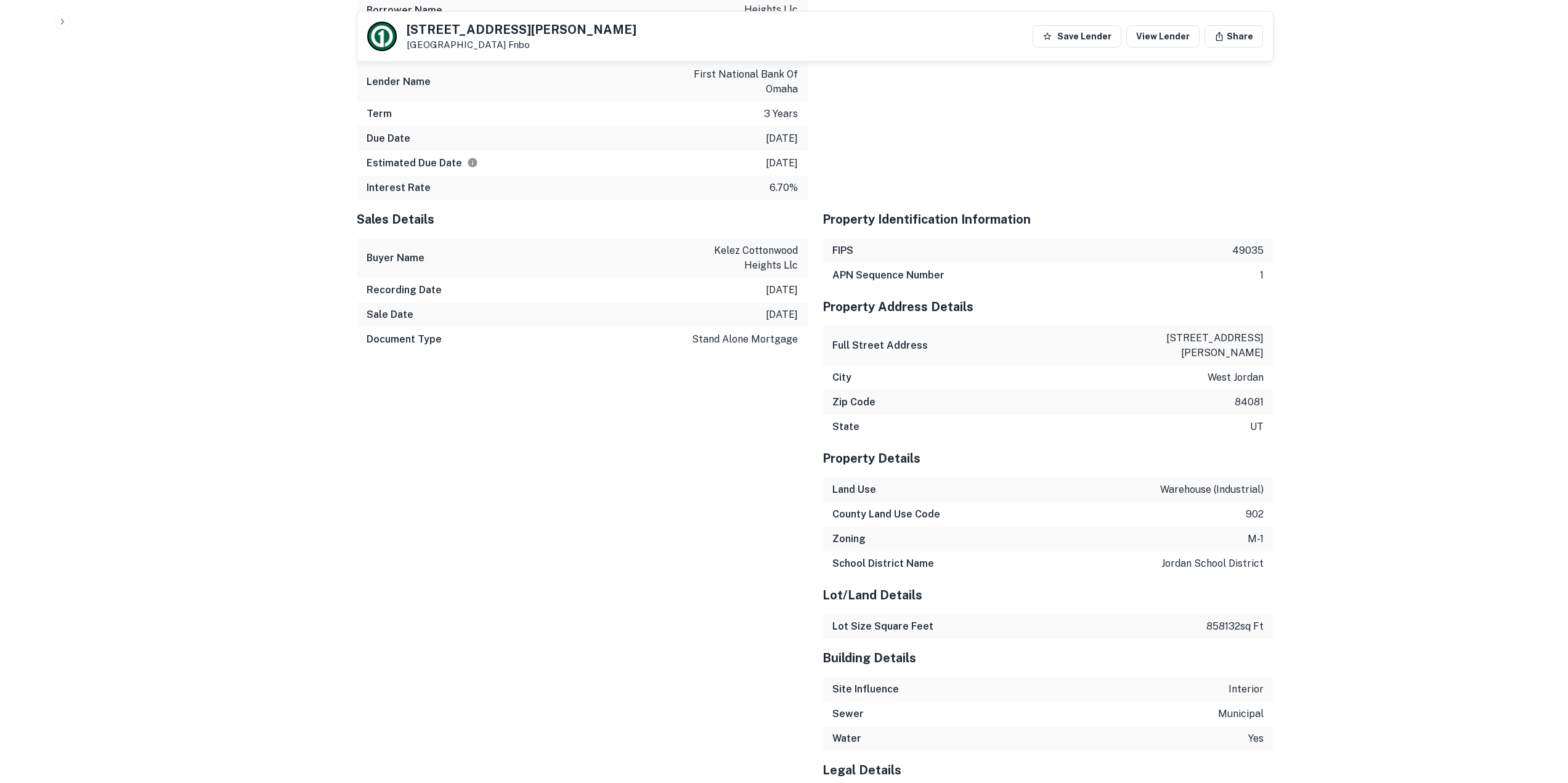
scroll to position [677, 0]
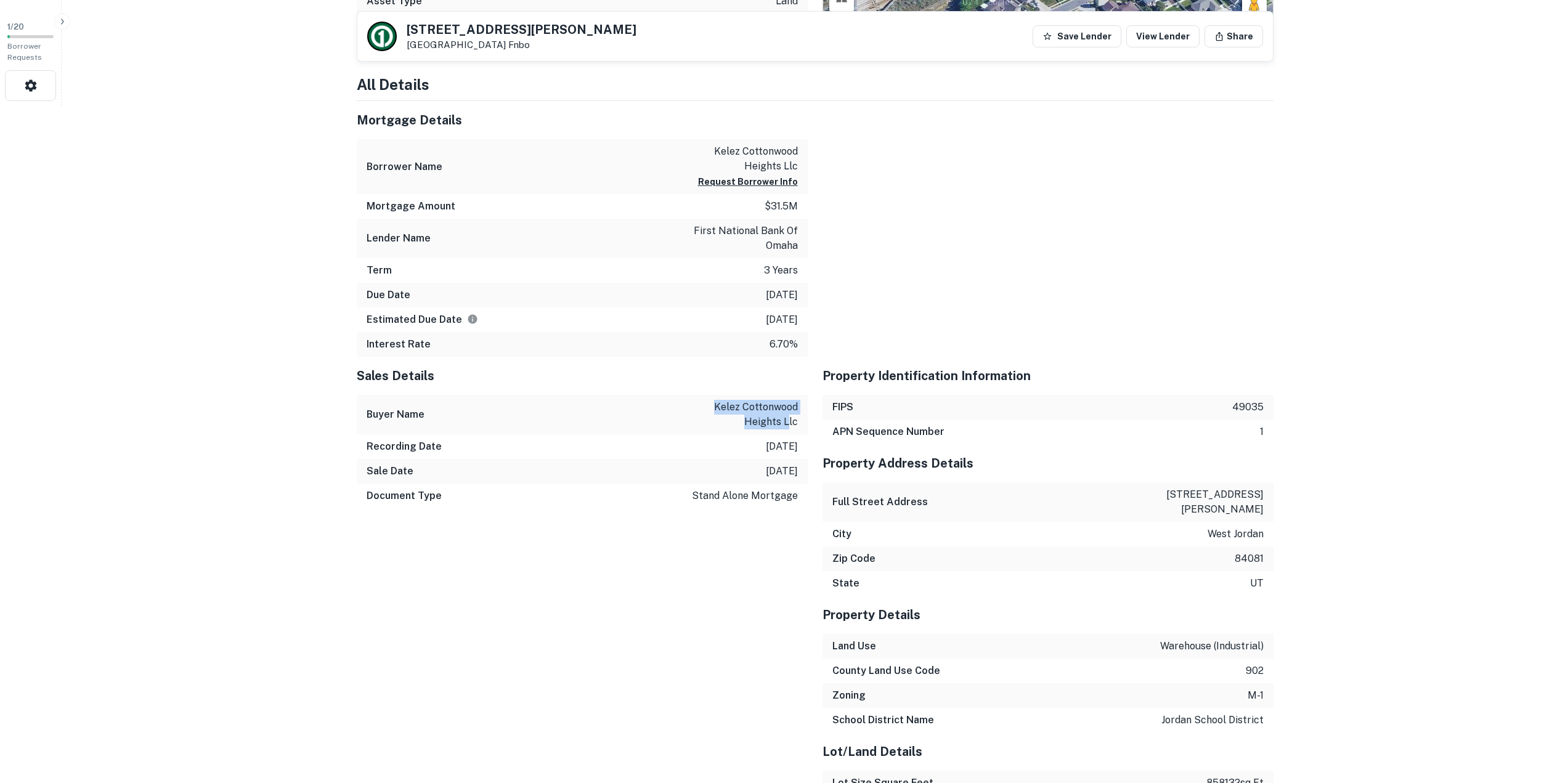
drag, startPoint x: 719, startPoint y: 404, endPoint x: 788, endPoint y: 422, distance: 71.3
click at [788, 422] on p "kelez cottonwood heights llc" at bounding box center [742, 414] width 111 height 29
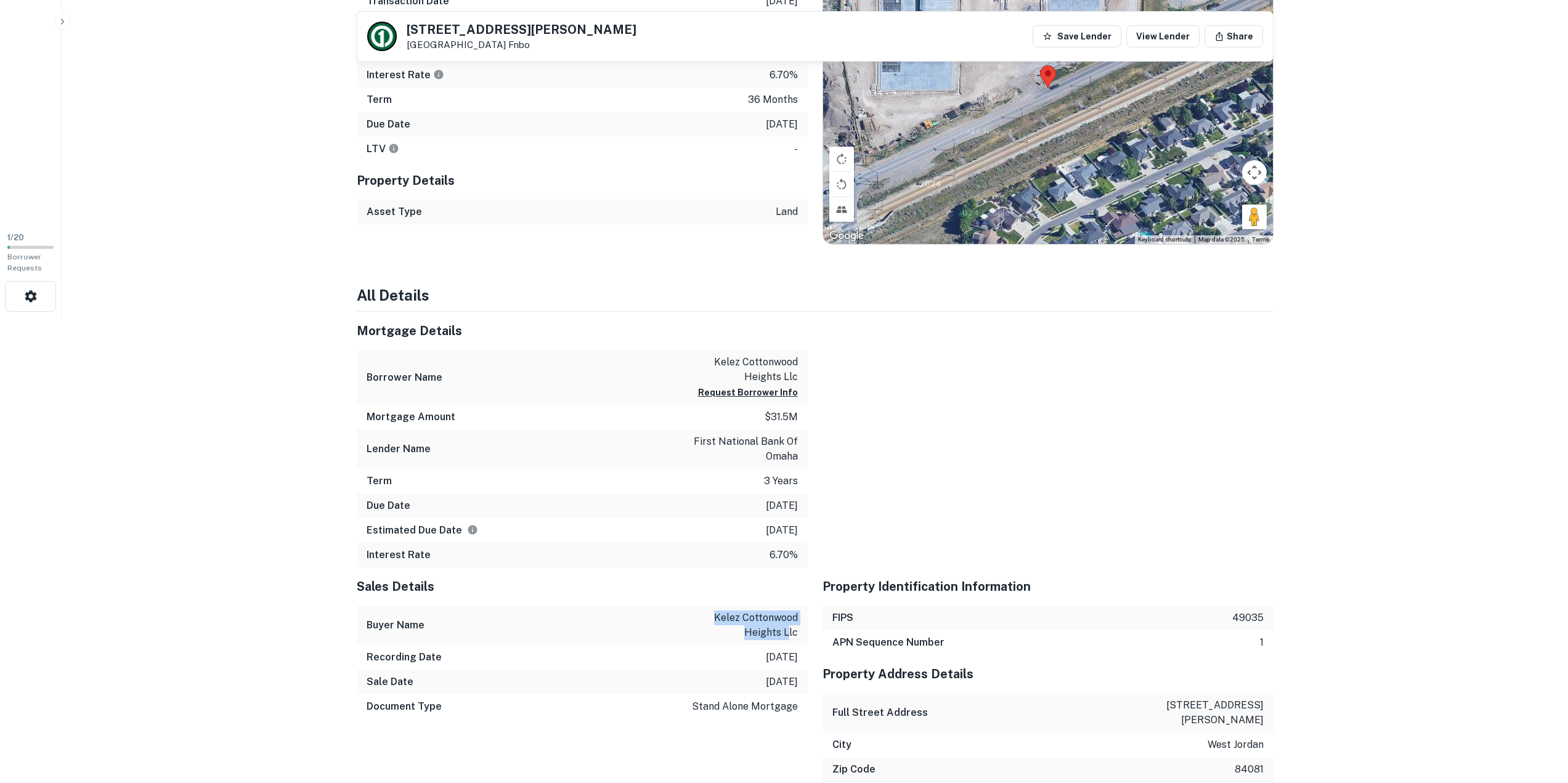
scroll to position [431, 0]
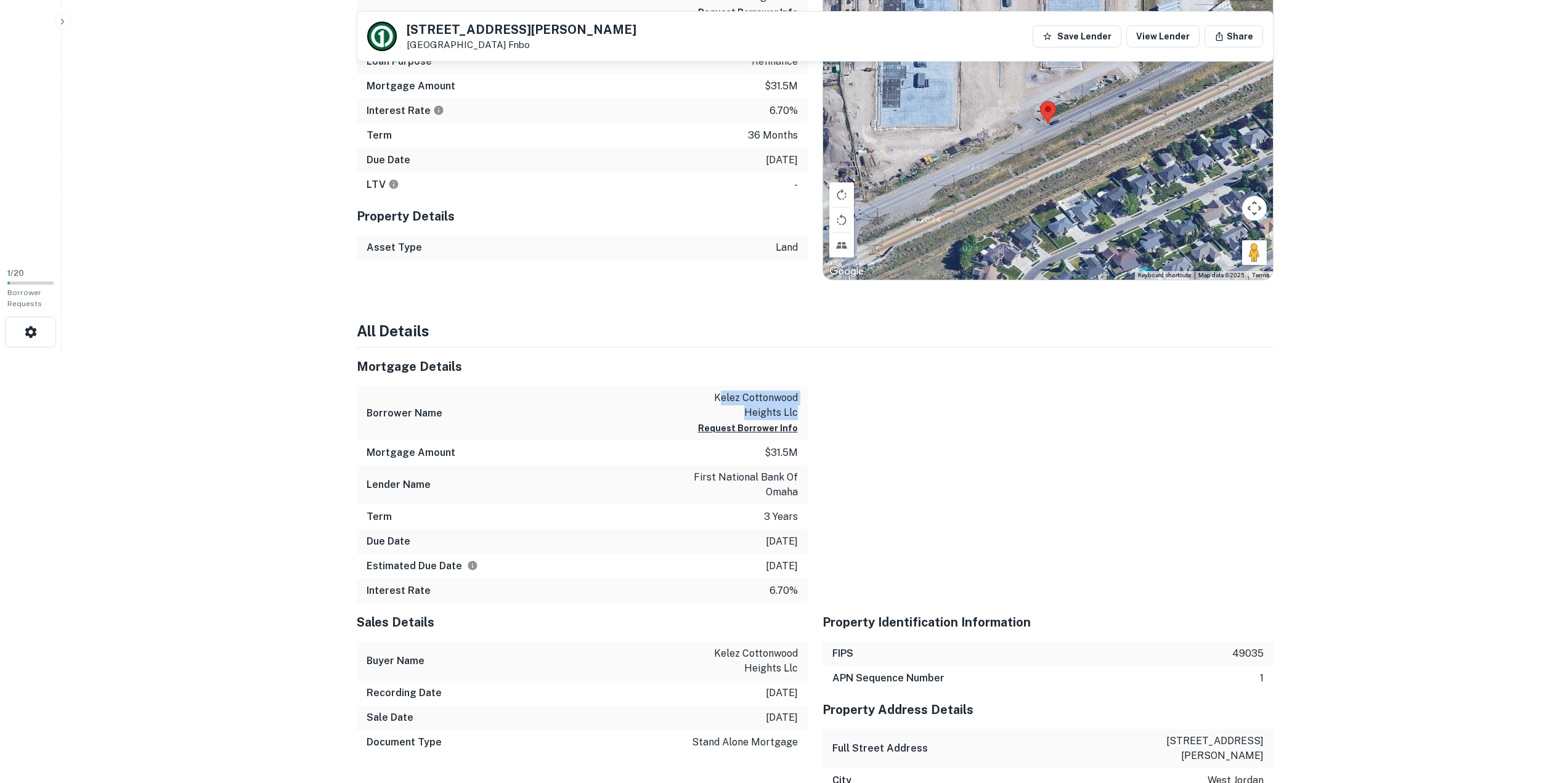
drag, startPoint x: 723, startPoint y: 388, endPoint x: 799, endPoint y: 411, distance: 79.4
click at [799, 411] on div "Borrower Name kelez cottonwood heights llc Request Borrower Info" at bounding box center [581, 413] width 451 height 55
drag, startPoint x: 795, startPoint y: 412, endPoint x: 768, endPoint y: 405, distance: 27.9
click at [793, 412] on p "kelez cottonwood heights llc" at bounding box center [742, 405] width 111 height 29
click at [733, 397] on p "kelez cottonwood heights llc" at bounding box center [742, 405] width 111 height 29
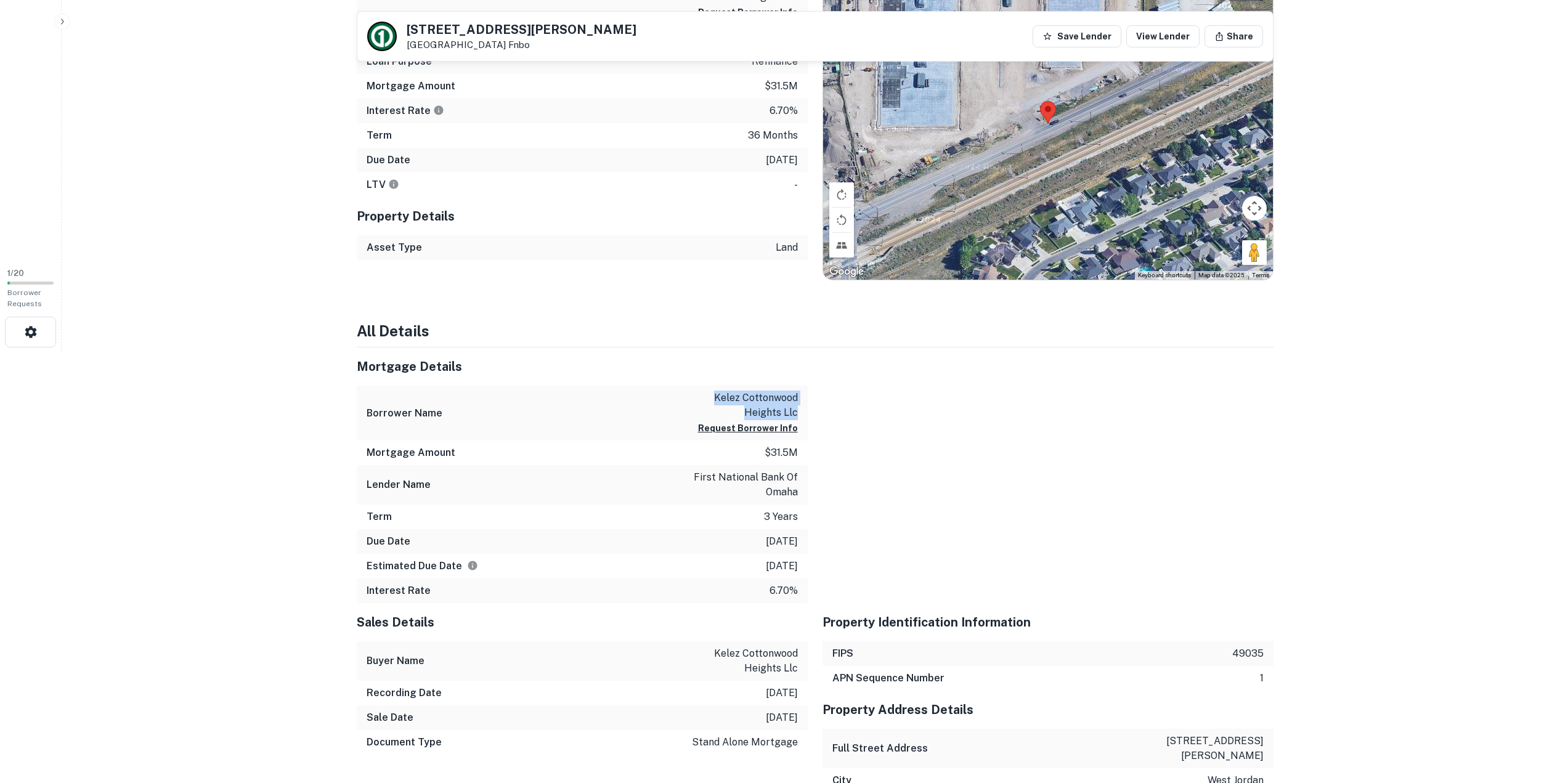
drag, startPoint x: 712, startPoint y: 397, endPoint x: 796, endPoint y: 417, distance: 86.3
click at [796, 417] on p "kelez cottonwood heights llc" at bounding box center [742, 405] width 111 height 29
copy p "kelez cottonwood heights llc"
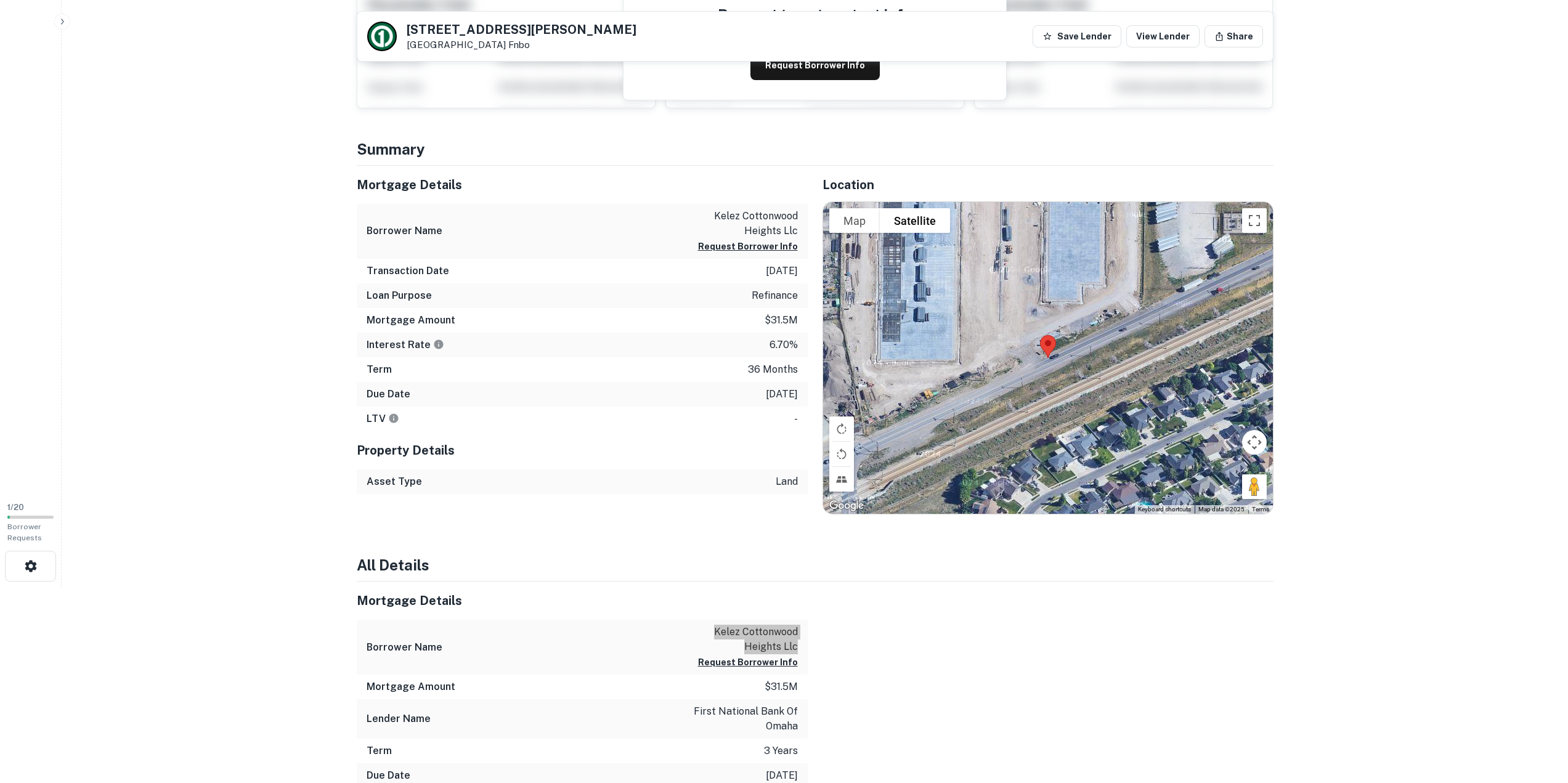
scroll to position [61, 0]
